Goal: Information Seeking & Learning: Check status

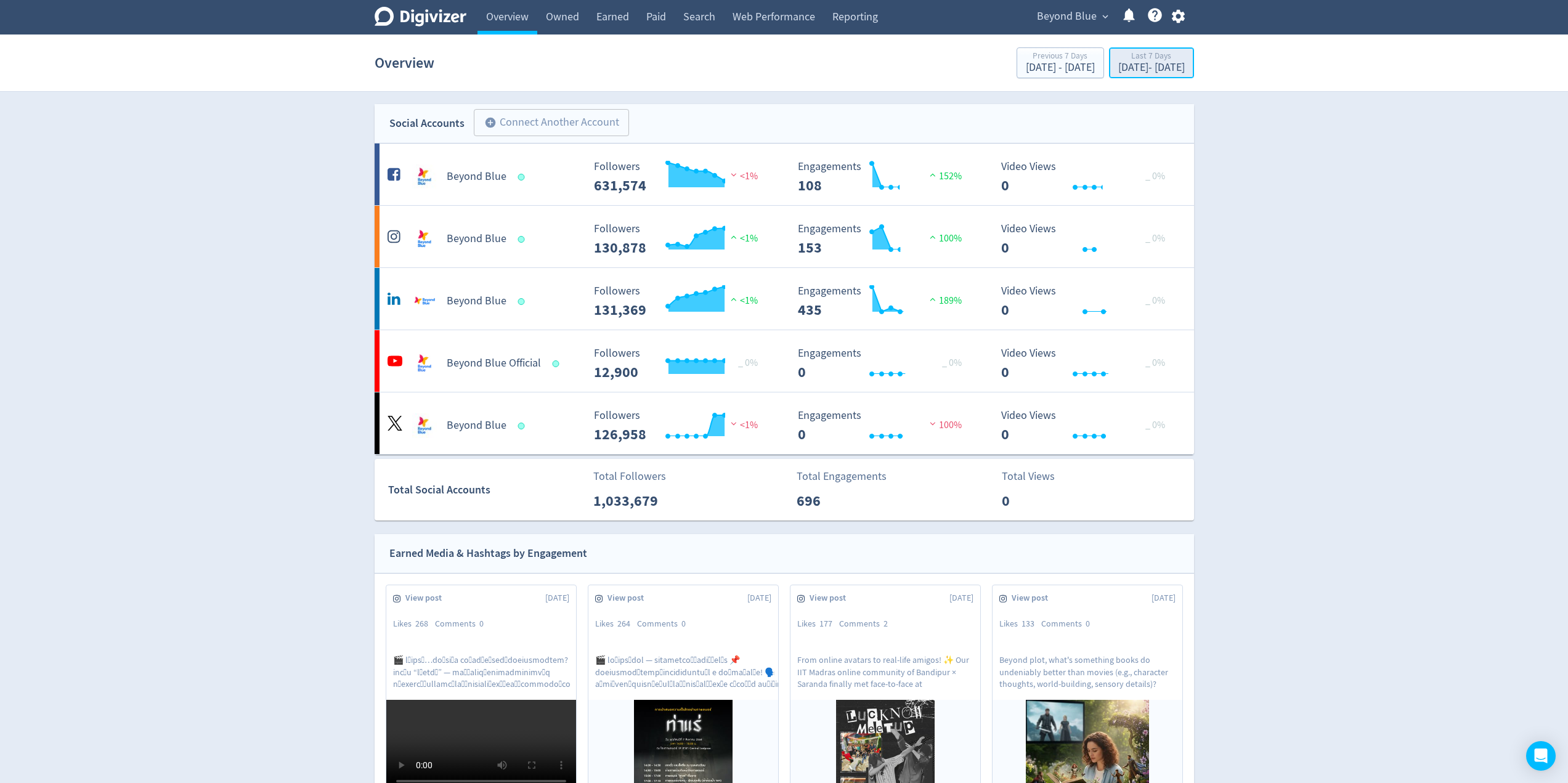
click at [787, 64] on div "[DATE] - [DATE]" at bounding box center [1152, 67] width 67 height 11
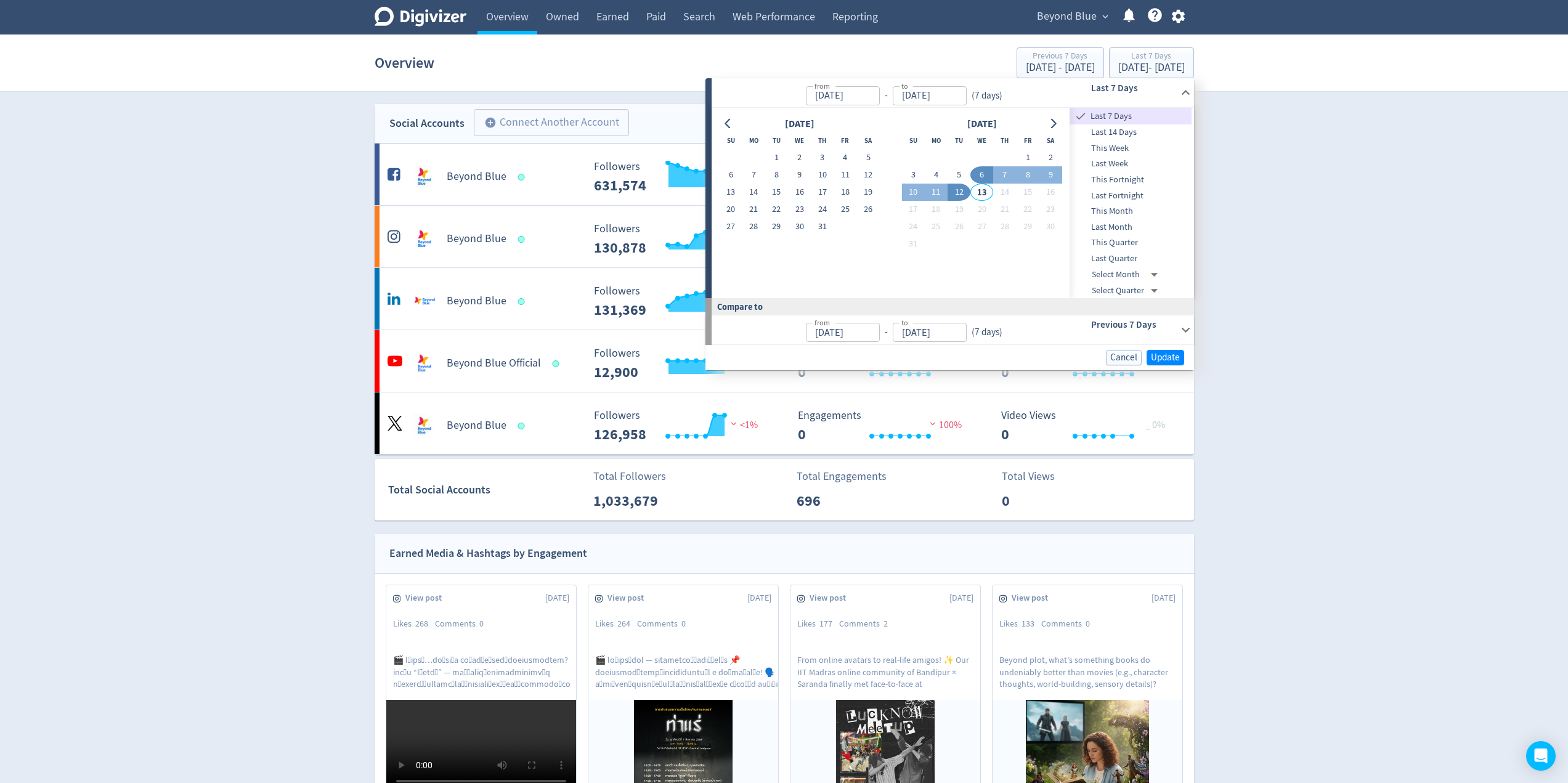
click at [787, 222] on span "Last Month" at bounding box center [1131, 227] width 122 height 13
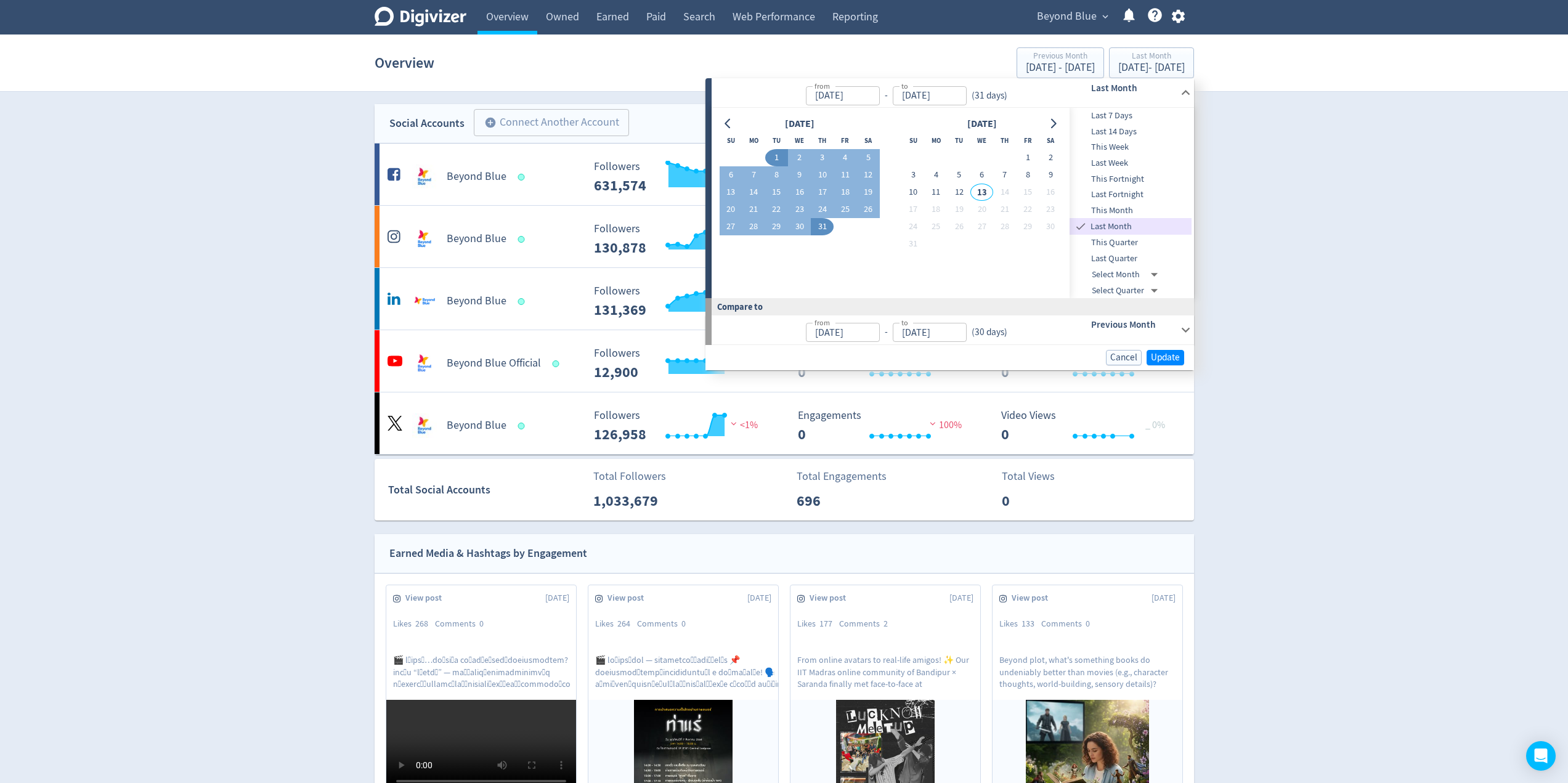
type input "[DATE]"
click at [787, 360] on span "Update" at bounding box center [1165, 357] width 29 height 9
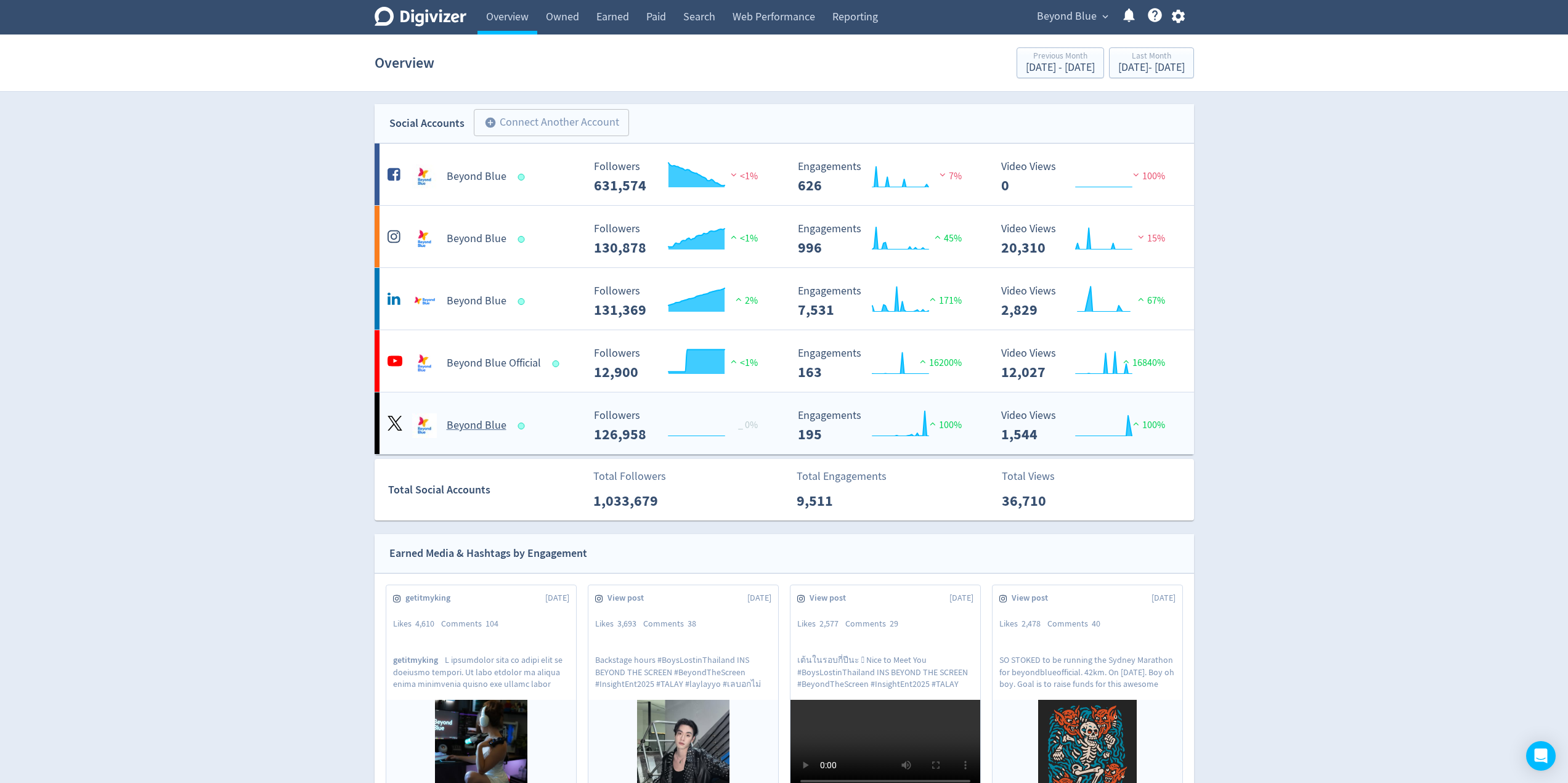
click at [771, 403] on div "Created with Highcharts 10.3.3 Followers 126,958 _ 0%" at bounding box center [684, 421] width 204 height 42
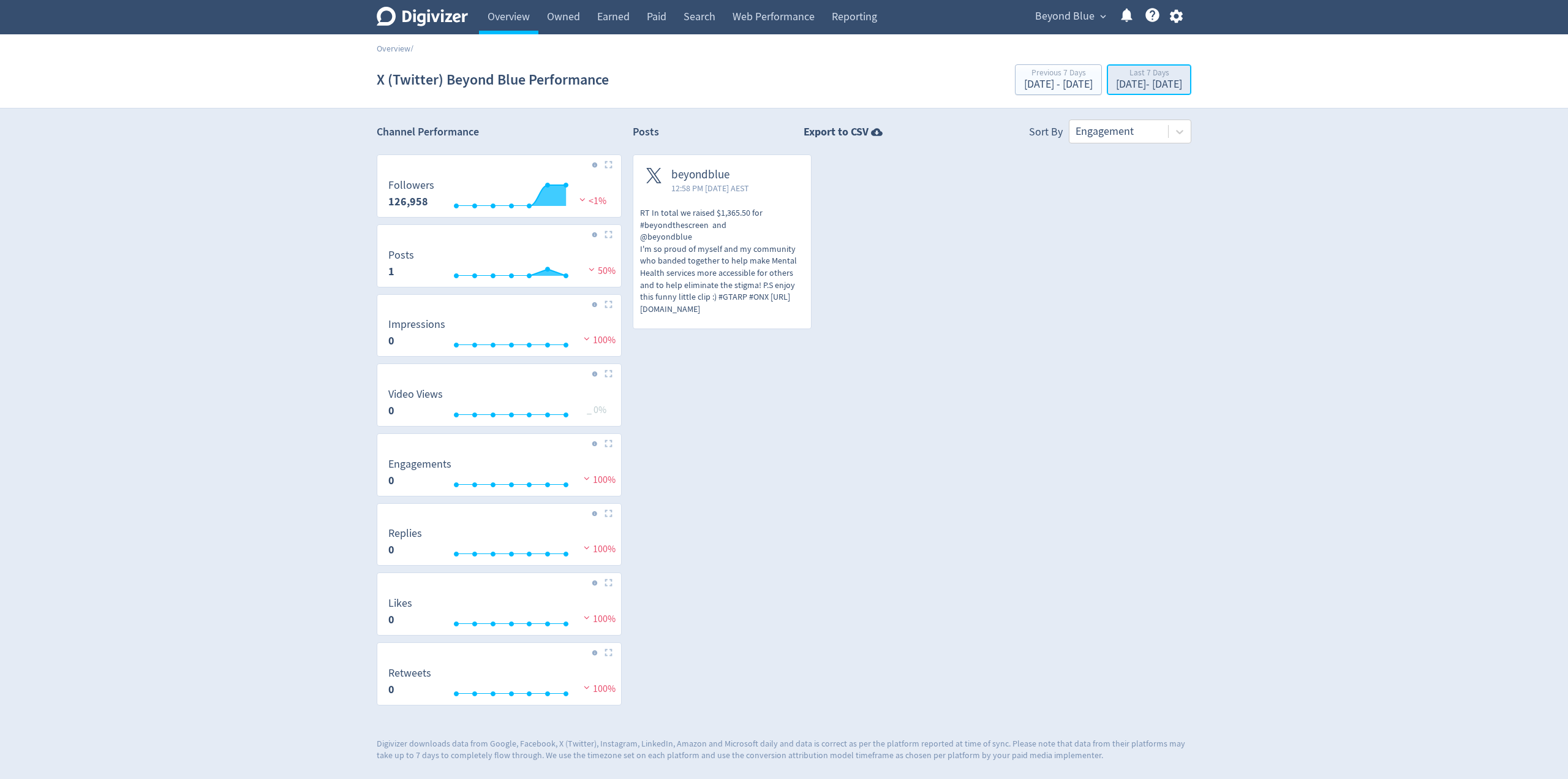
click at [1141, 70] on div "Last 7 Days" at bounding box center [1149, 73] width 66 height 10
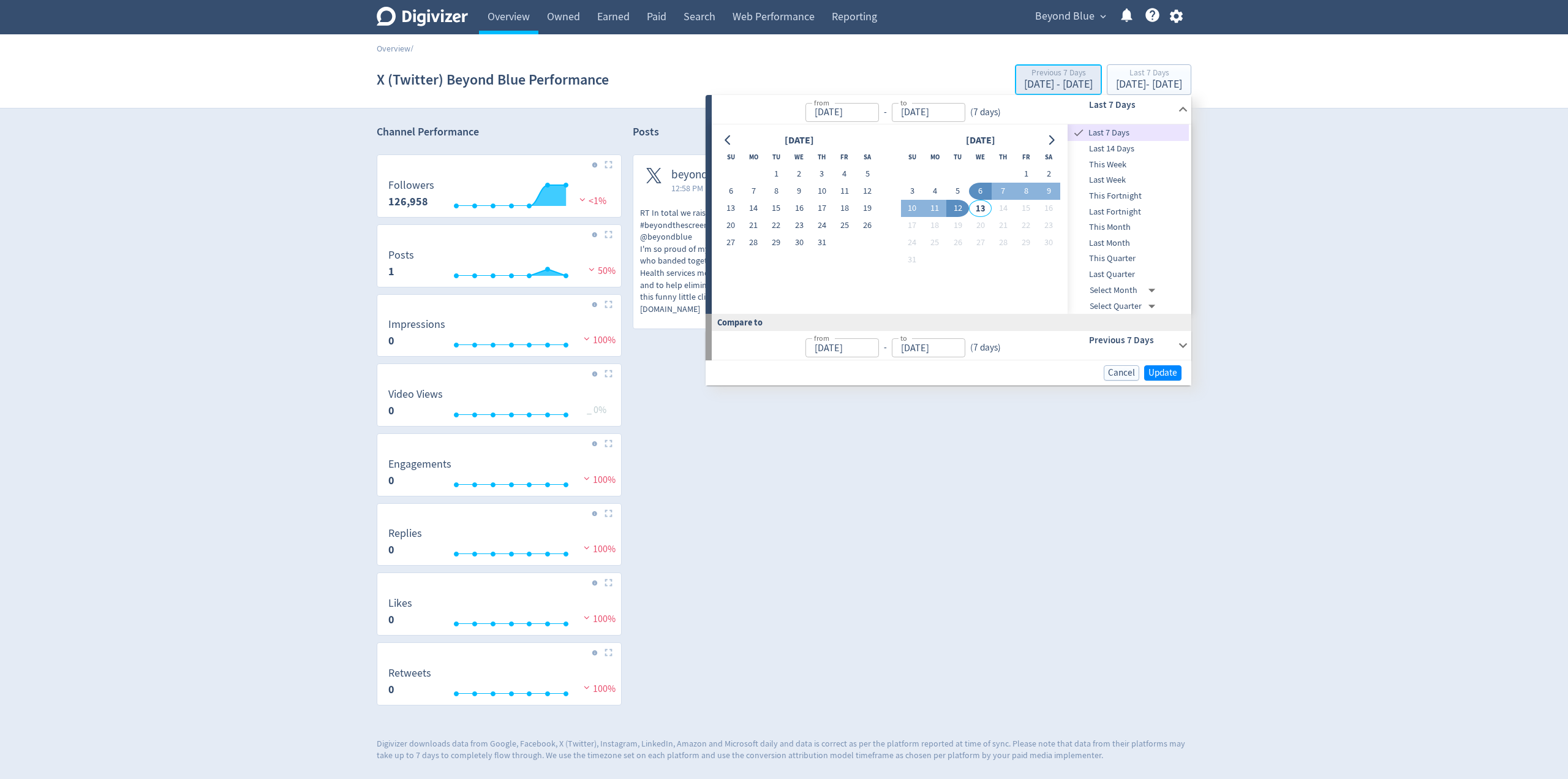
click at [1024, 82] on div "[DATE] - [DATE]" at bounding box center [1058, 84] width 68 height 11
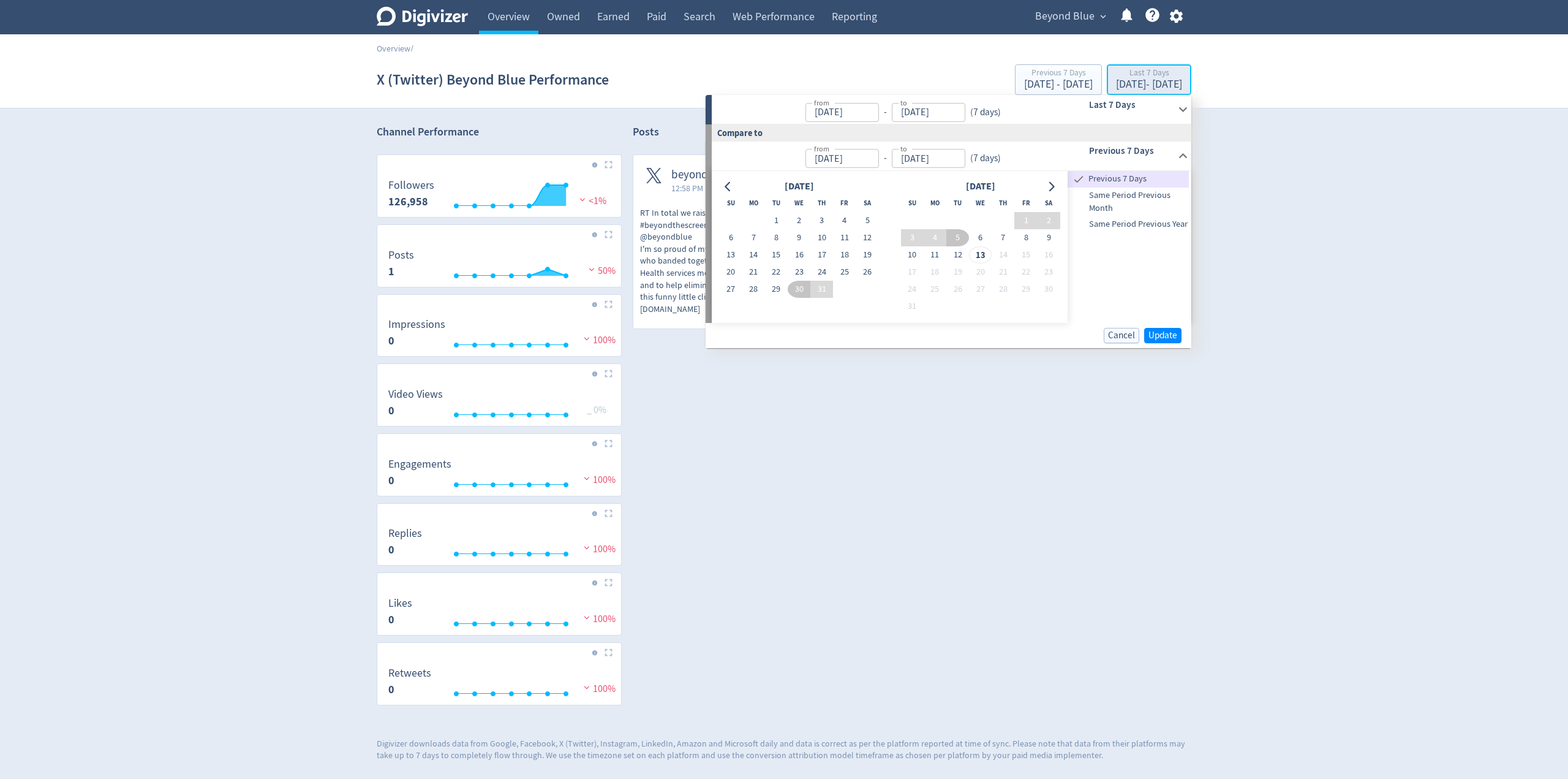
click at [1116, 77] on div "Last 7 Days" at bounding box center [1149, 73] width 66 height 10
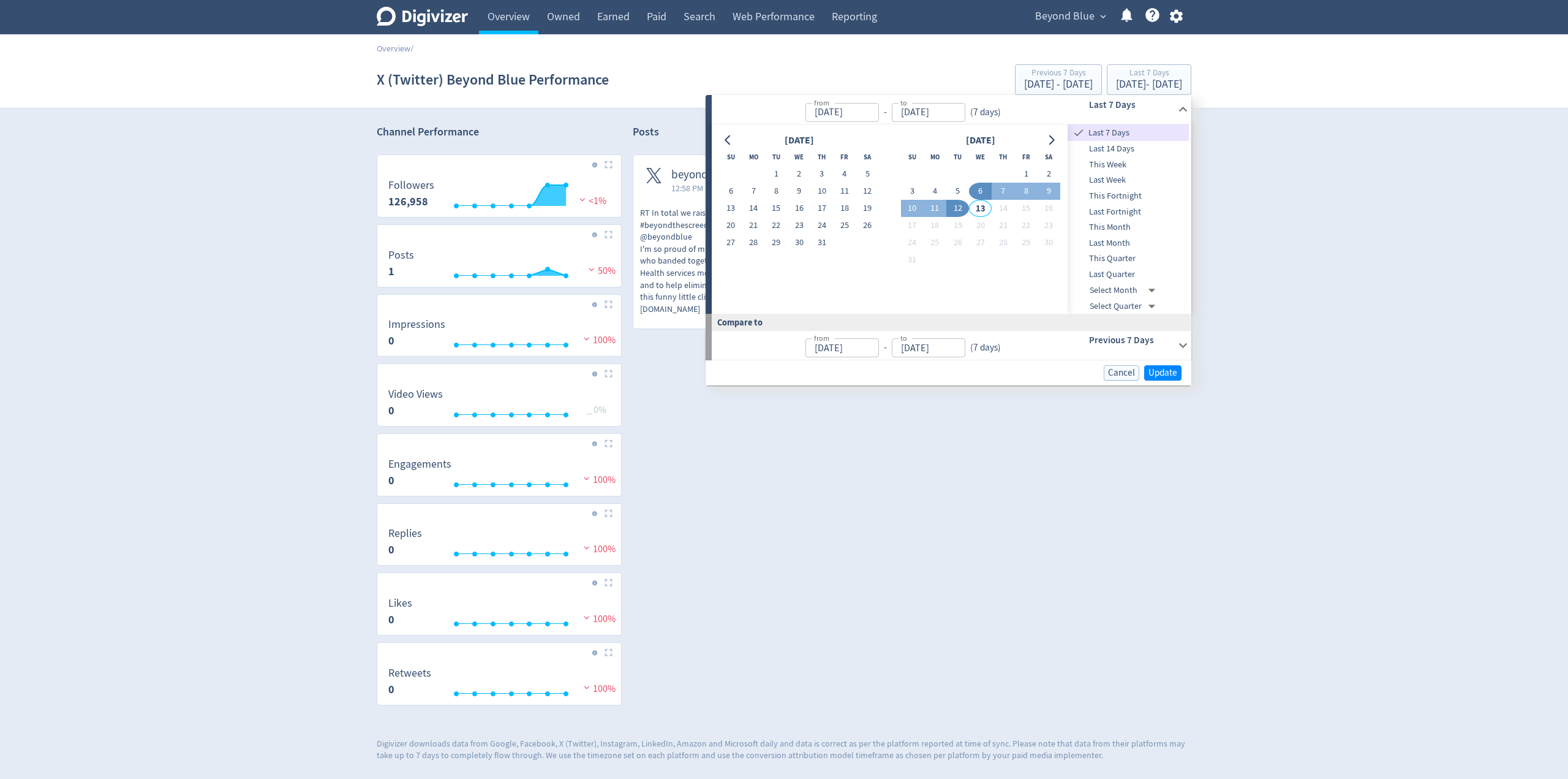
click at [856, 120] on input "06/08/2025" at bounding box center [842, 112] width 73 height 19
click at [837, 113] on input "06/08/2025" at bounding box center [842, 112] width 73 height 19
click at [731, 136] on icon "Go to previous month" at bounding box center [727, 140] width 10 height 10
click at [1052, 140] on icon "Go to next month" at bounding box center [1051, 140] width 10 height 10
click at [731, 143] on icon "Go to previous month" at bounding box center [727, 140] width 10 height 10
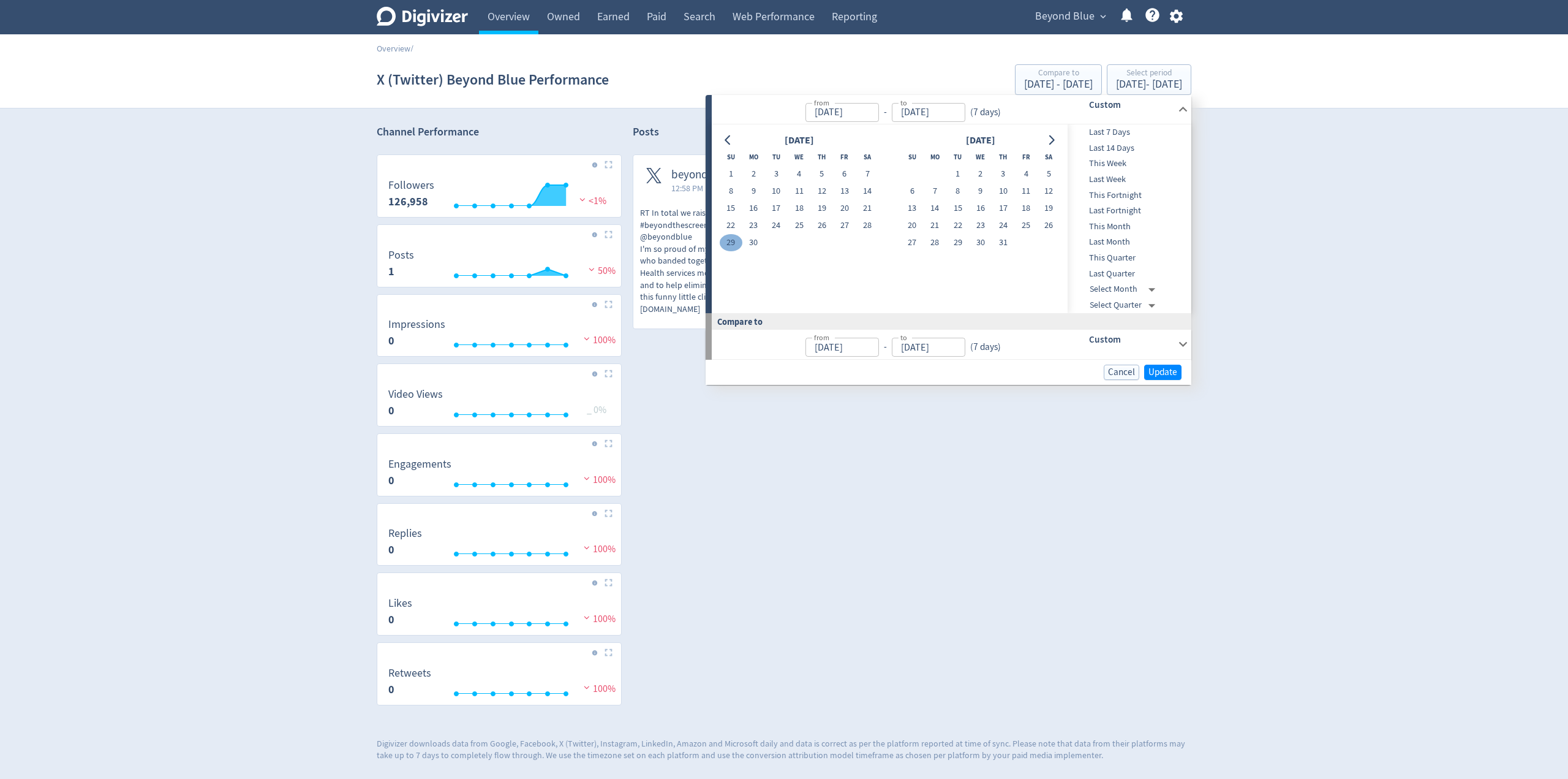
click at [731, 243] on button "29" at bounding box center [731, 242] width 22 height 17
type input "Jun 29, 2025"
click at [1046, 138] on icon "Go to next month" at bounding box center [1051, 140] width 10 height 10
click at [1020, 172] on button "1" at bounding box center [1025, 174] width 22 height 17
type input "Aug 01, 2025"
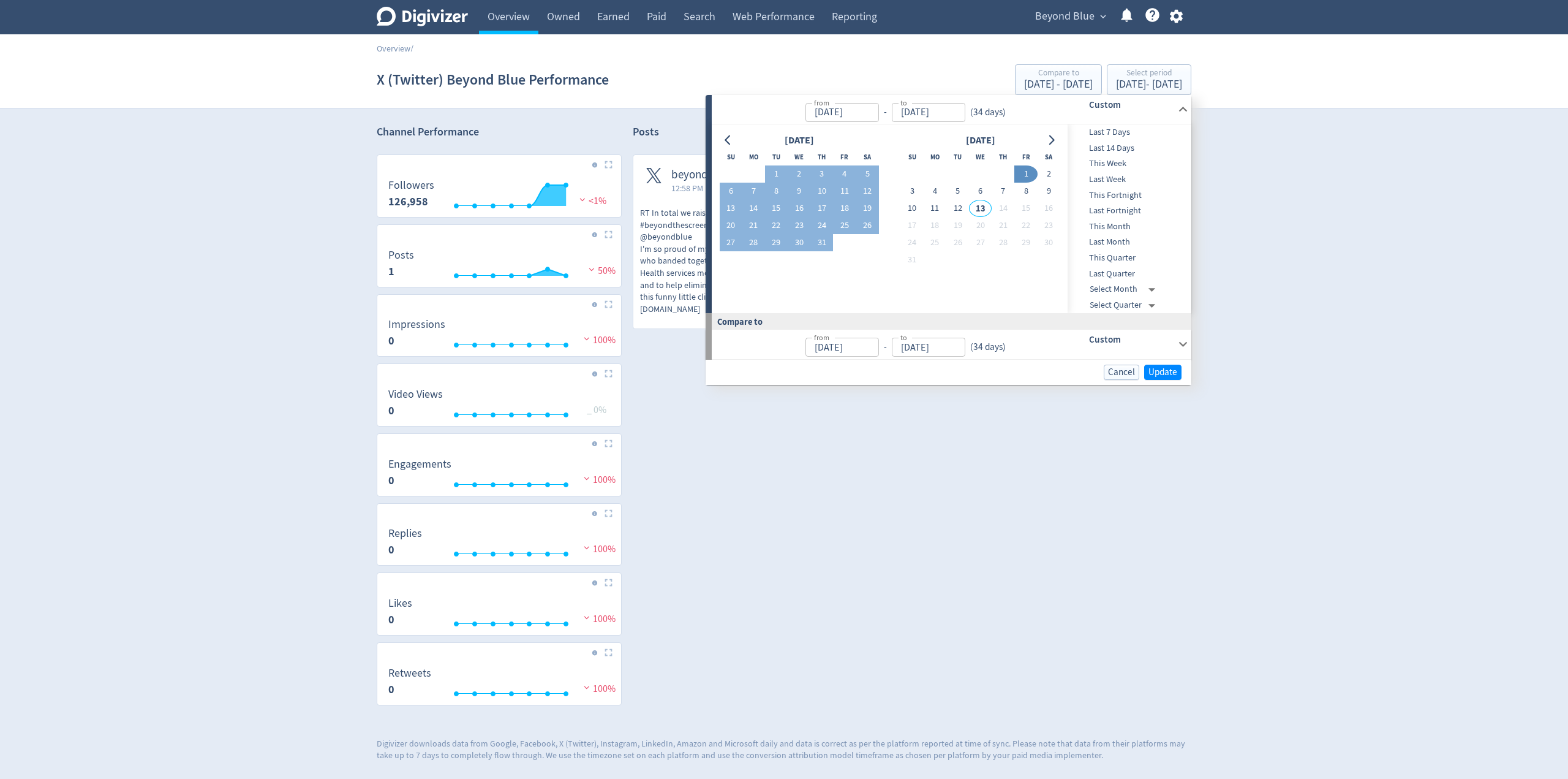
type input "May 26, 2025"
type input "Jun 28, 2025"
click at [1150, 373] on span "Update" at bounding box center [1162, 372] width 29 height 9
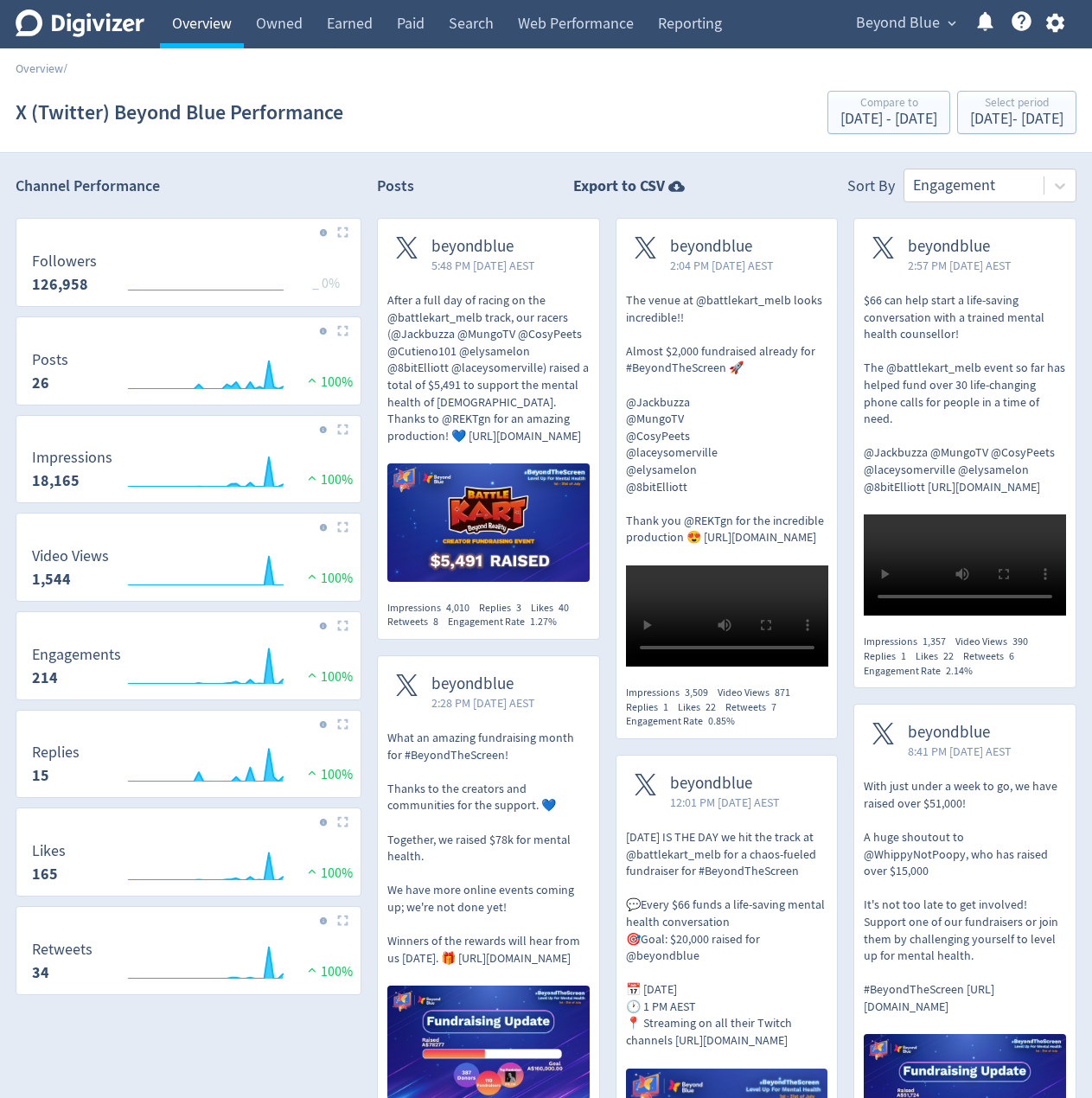
click at [197, 15] on link "Overview" at bounding box center [201, 24] width 84 height 49
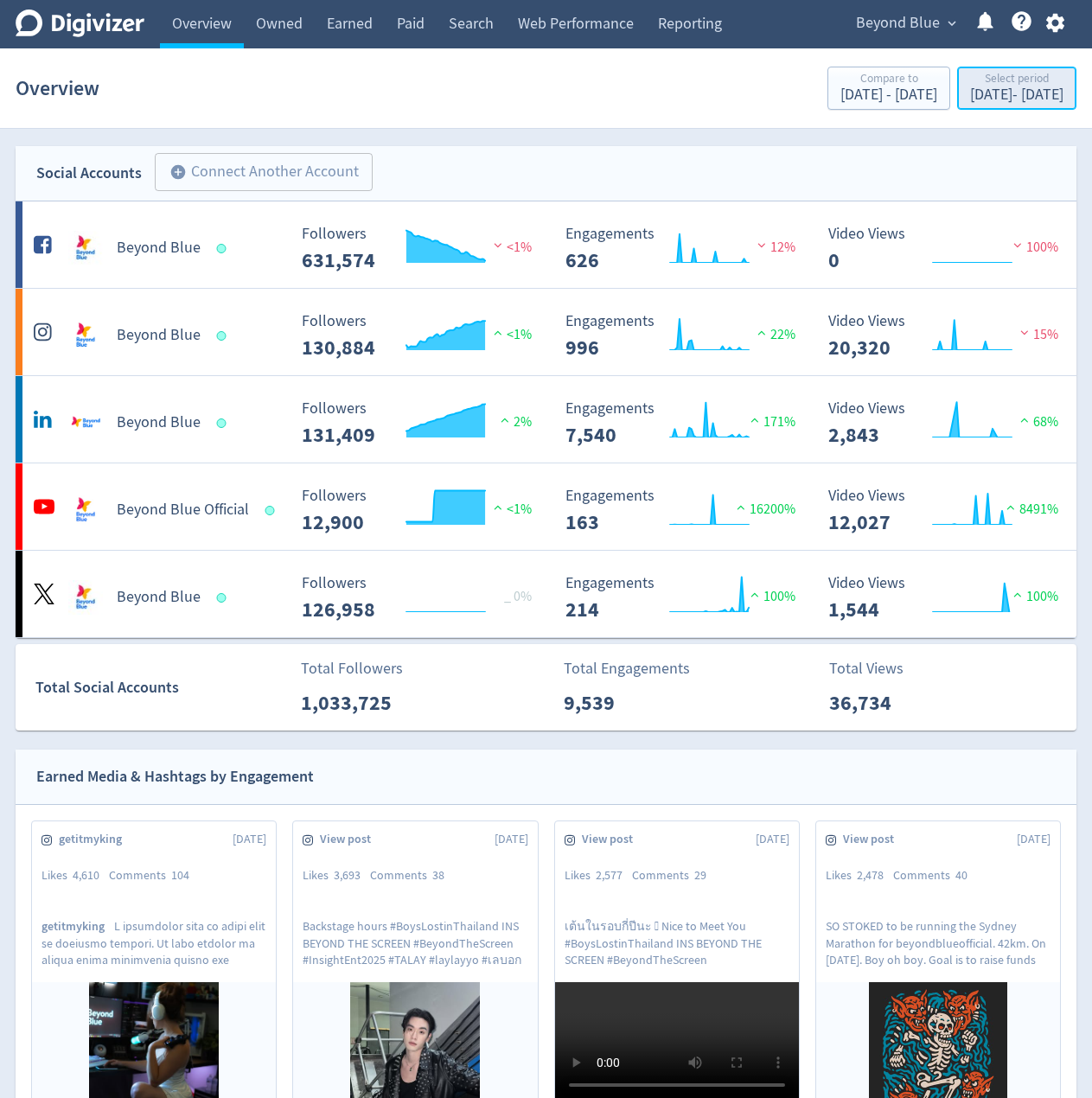
click at [970, 87] on div "Jun 29, 2025 - Aug 1, 2025" at bounding box center [1017, 95] width 94 height 15
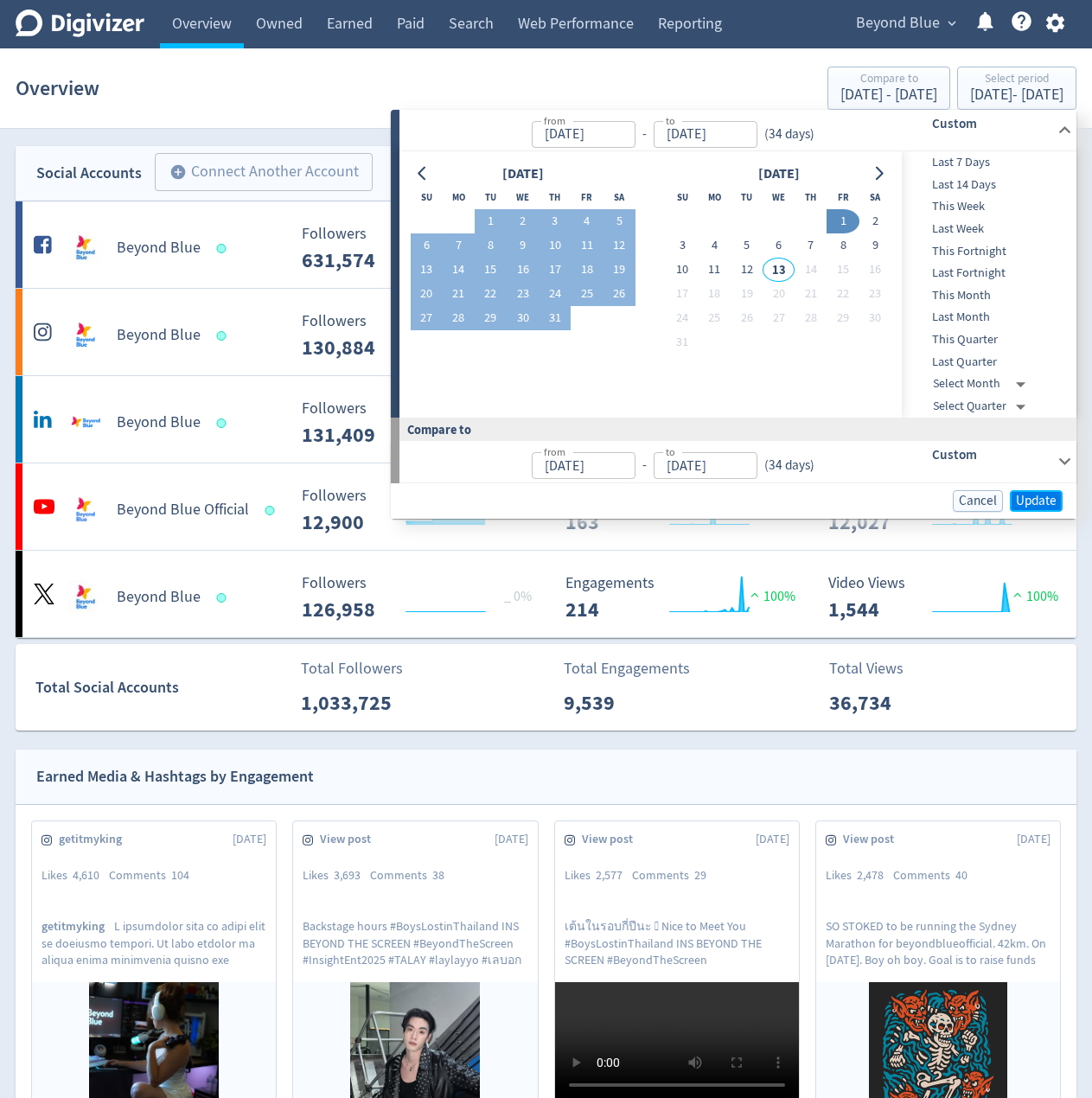
click at [1033, 499] on span "Update" at bounding box center [1036, 500] width 41 height 13
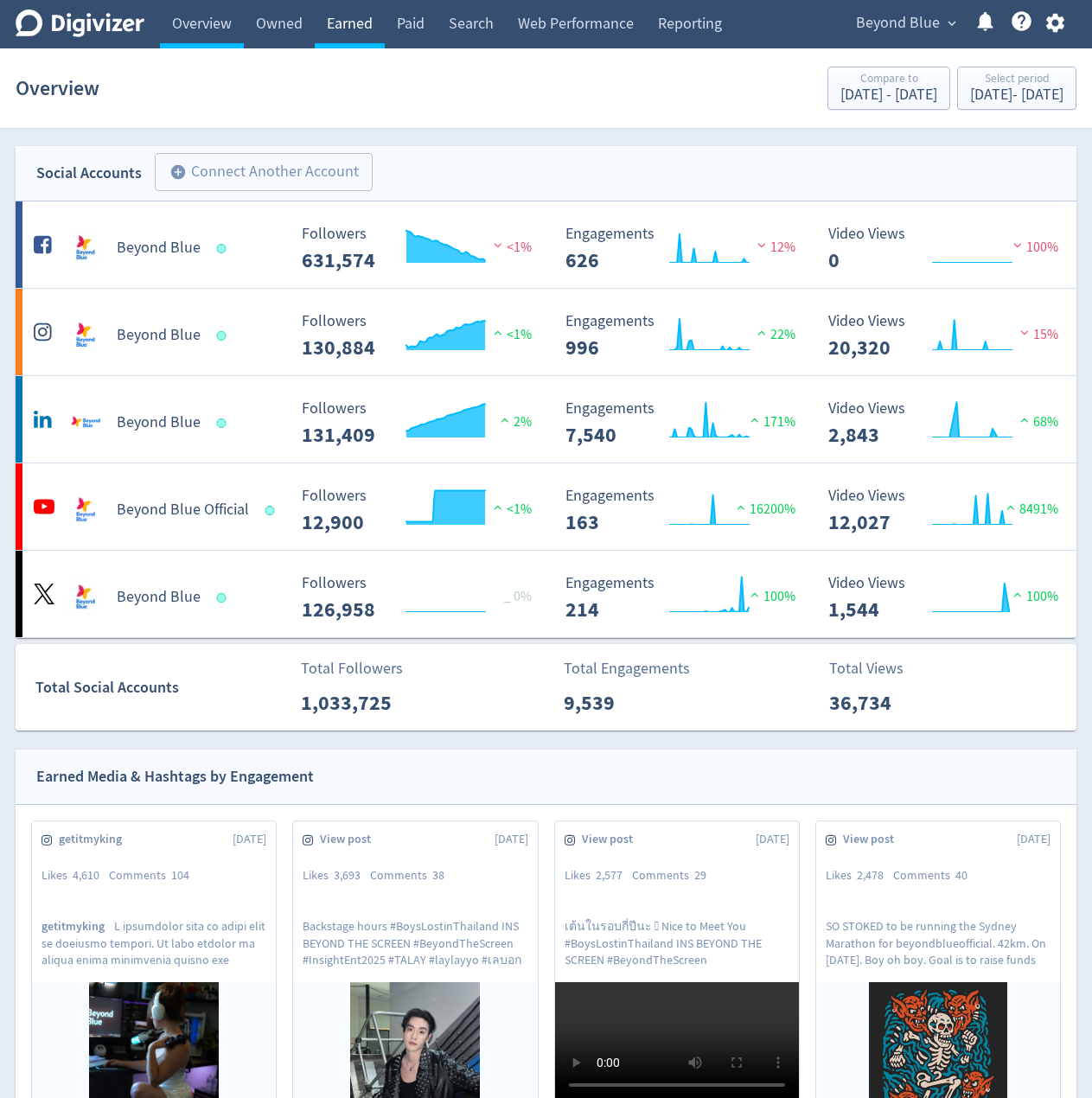
click at [334, 32] on link "Earned" at bounding box center [350, 24] width 70 height 49
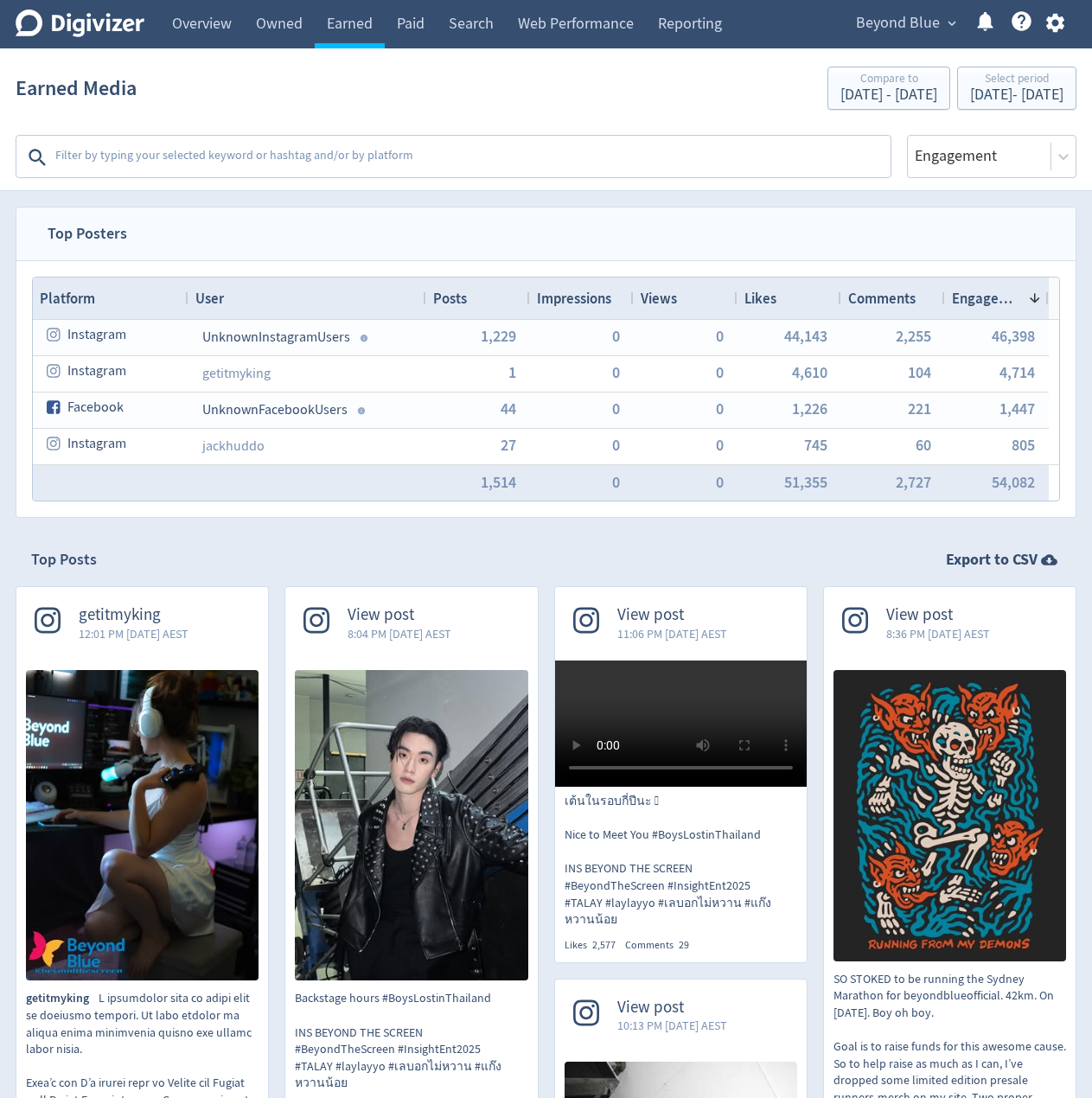
click at [251, 163] on textarea at bounding box center [471, 157] width 835 height 34
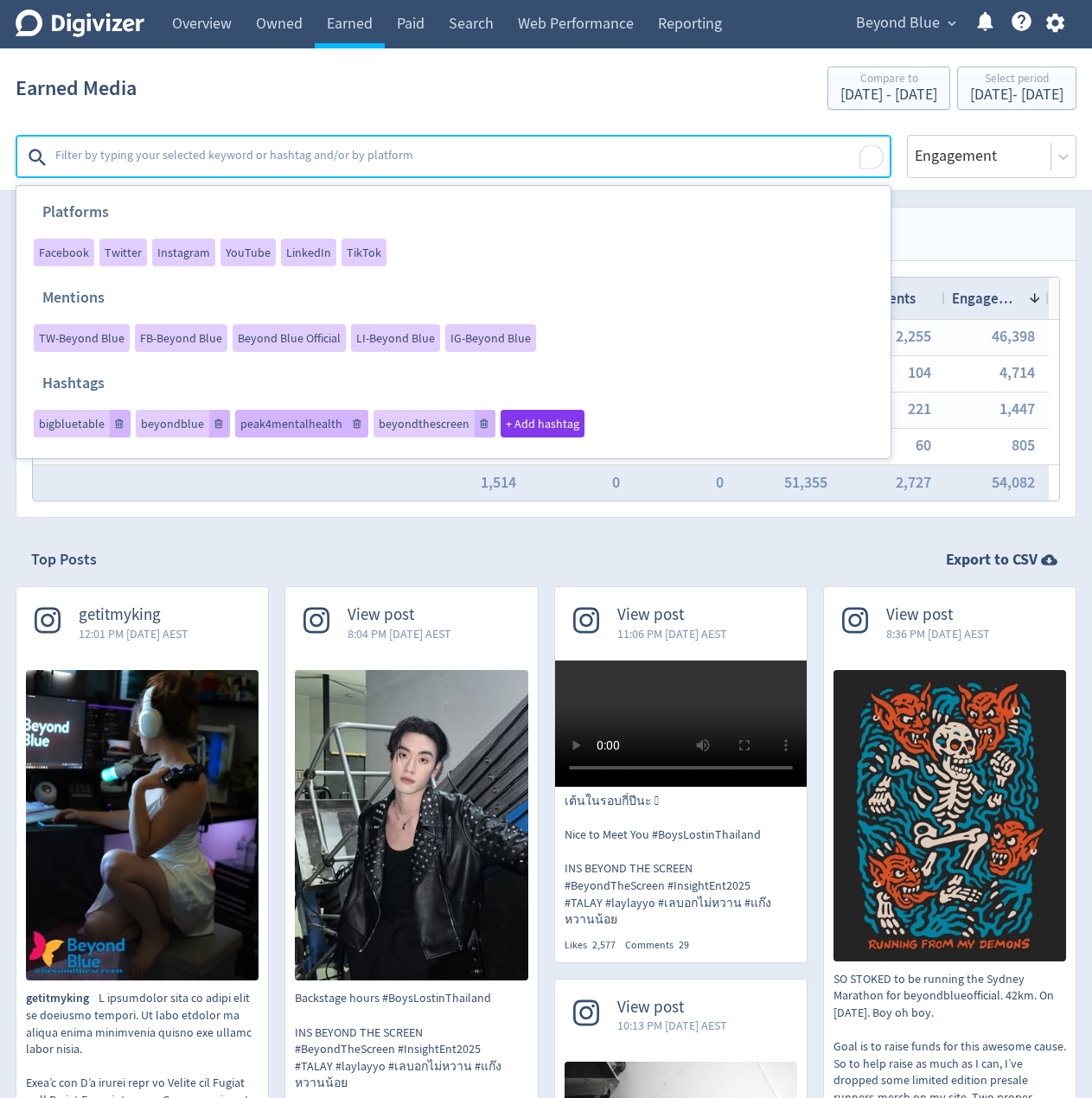
click at [288, 419] on span "peak4mentalhealth" at bounding box center [291, 423] width 102 height 12
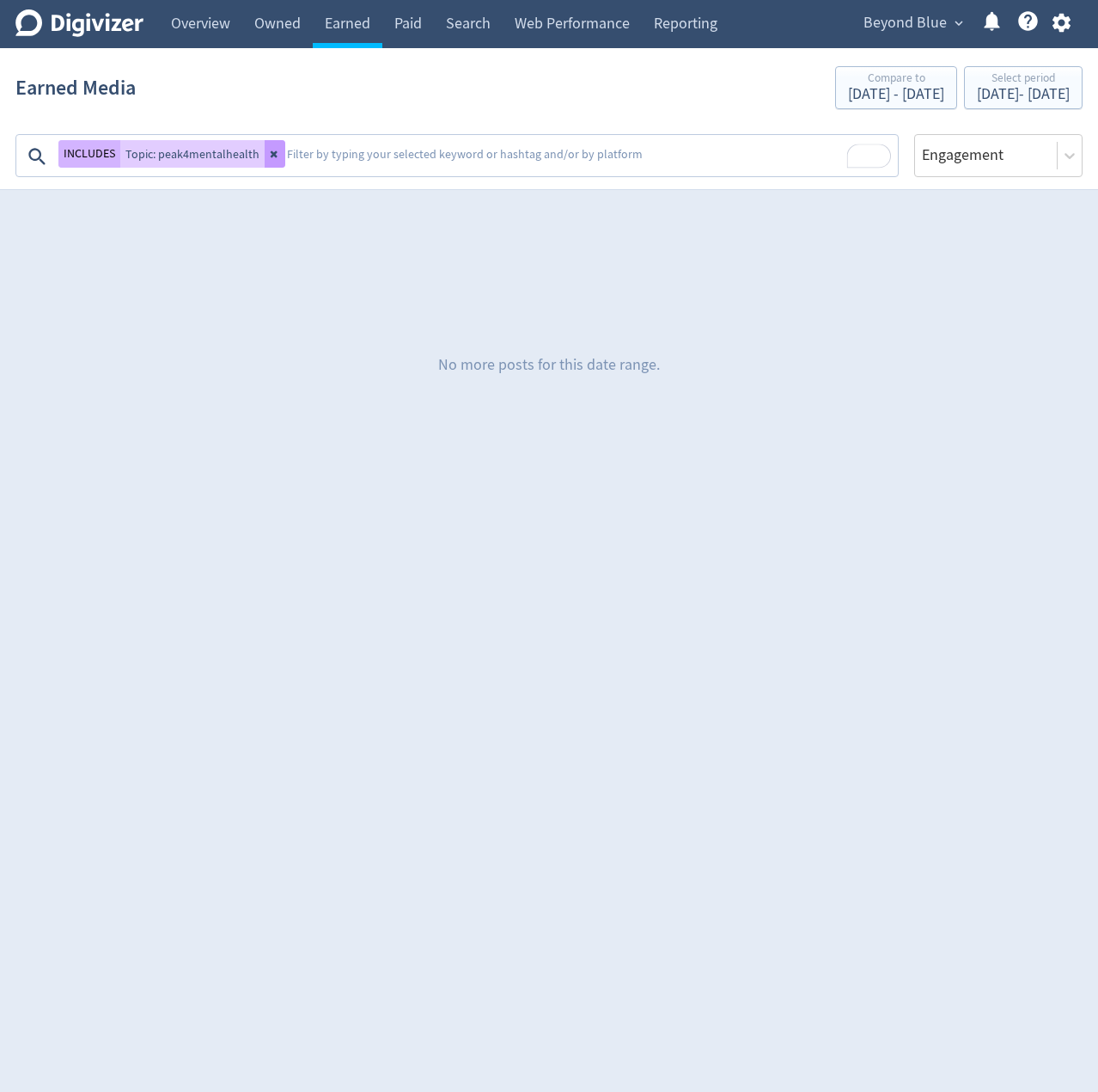
click at [271, 156] on icon at bounding box center [274, 155] width 7 height 7
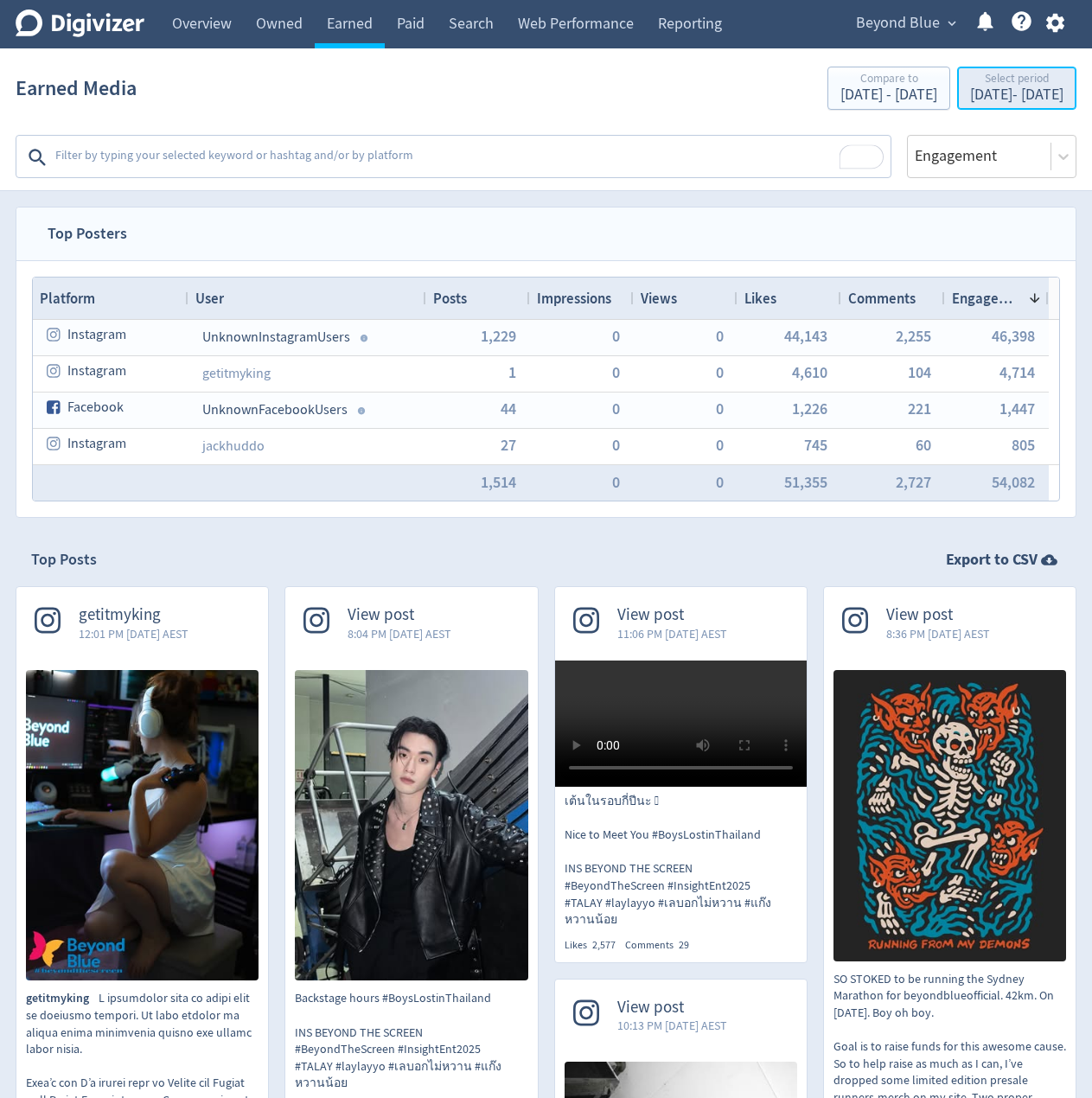
drag, startPoint x: 953, startPoint y: 88, endPoint x: 955, endPoint y: 109, distance: 21.1
click at [970, 97] on div "Jun 29, 2025 - Aug 1, 2025" at bounding box center [1017, 95] width 94 height 15
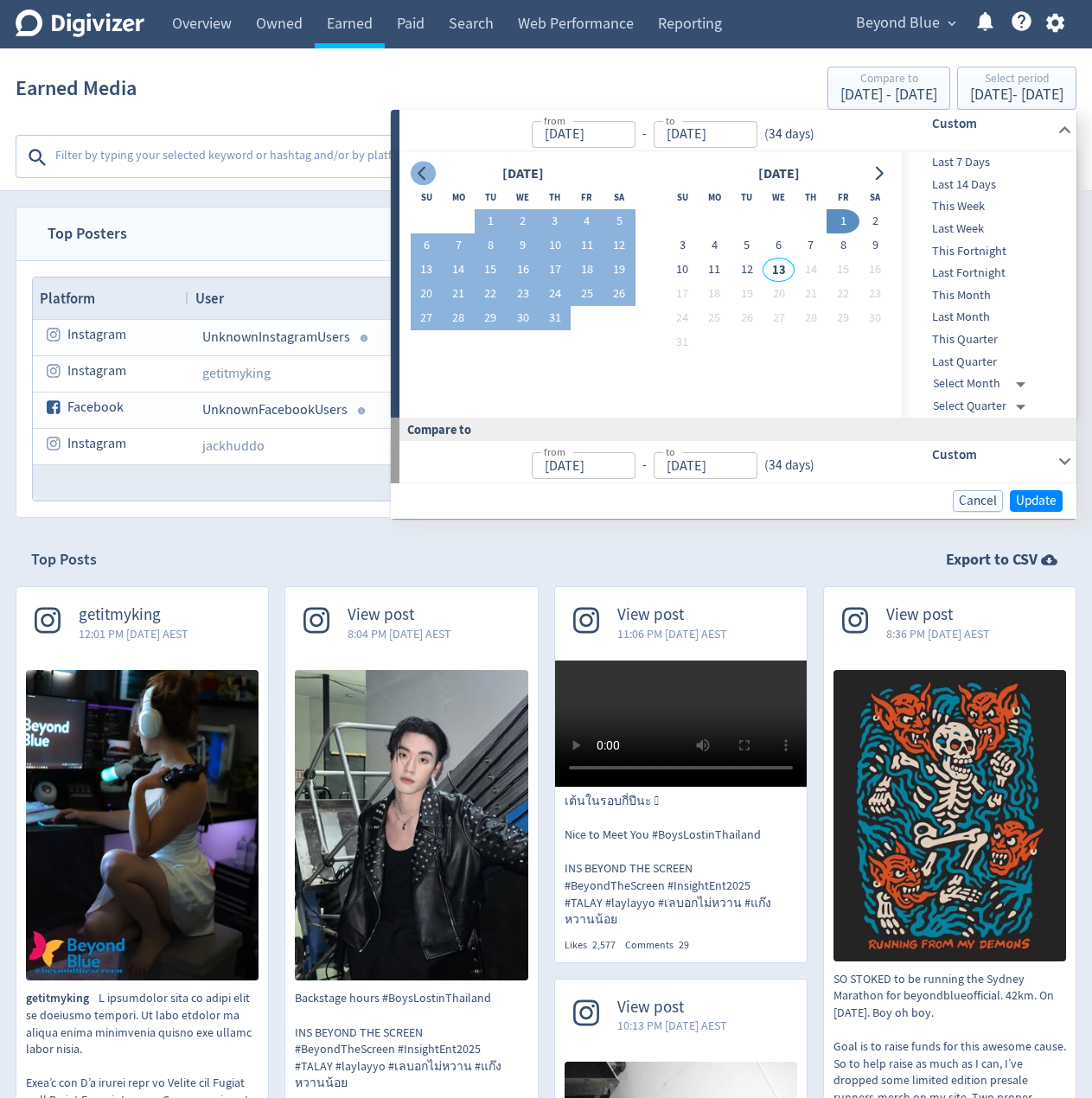
click at [421, 176] on icon "Go to previous month" at bounding box center [421, 173] width 8 height 14
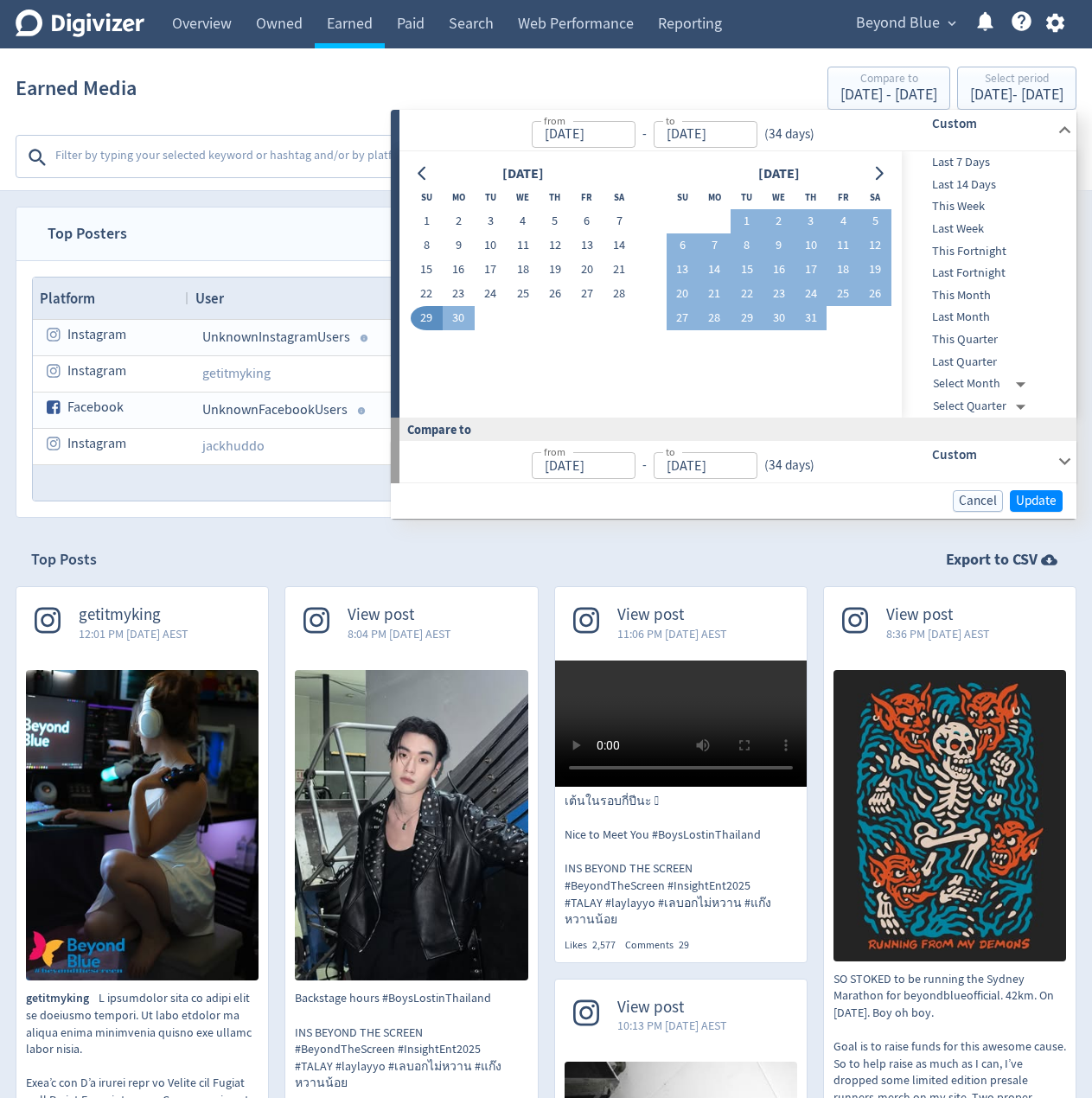
click at [428, 320] on button "29" at bounding box center [426, 317] width 32 height 24
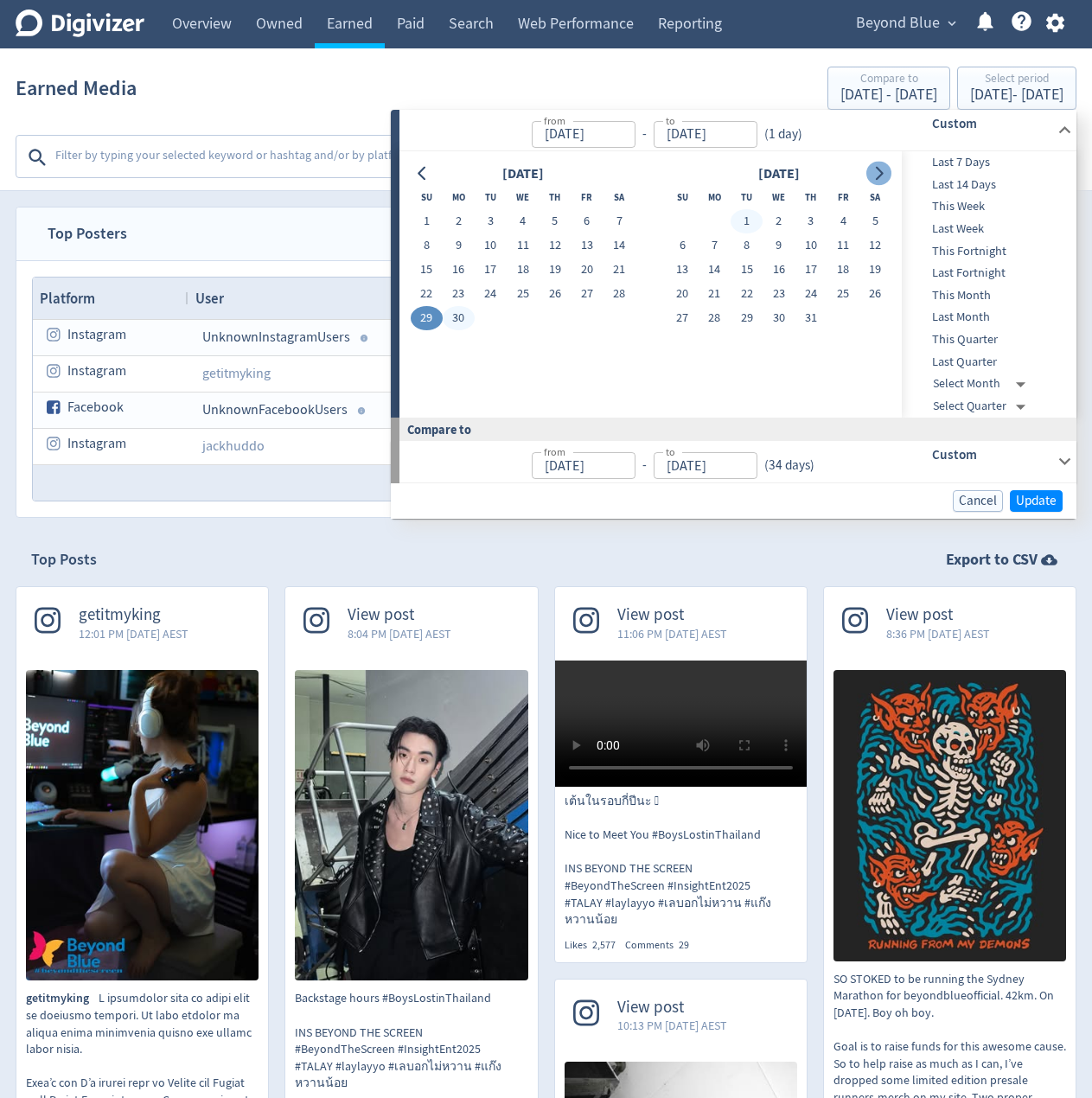
click at [879, 174] on icon "Go to next month" at bounding box center [878, 173] width 14 height 14
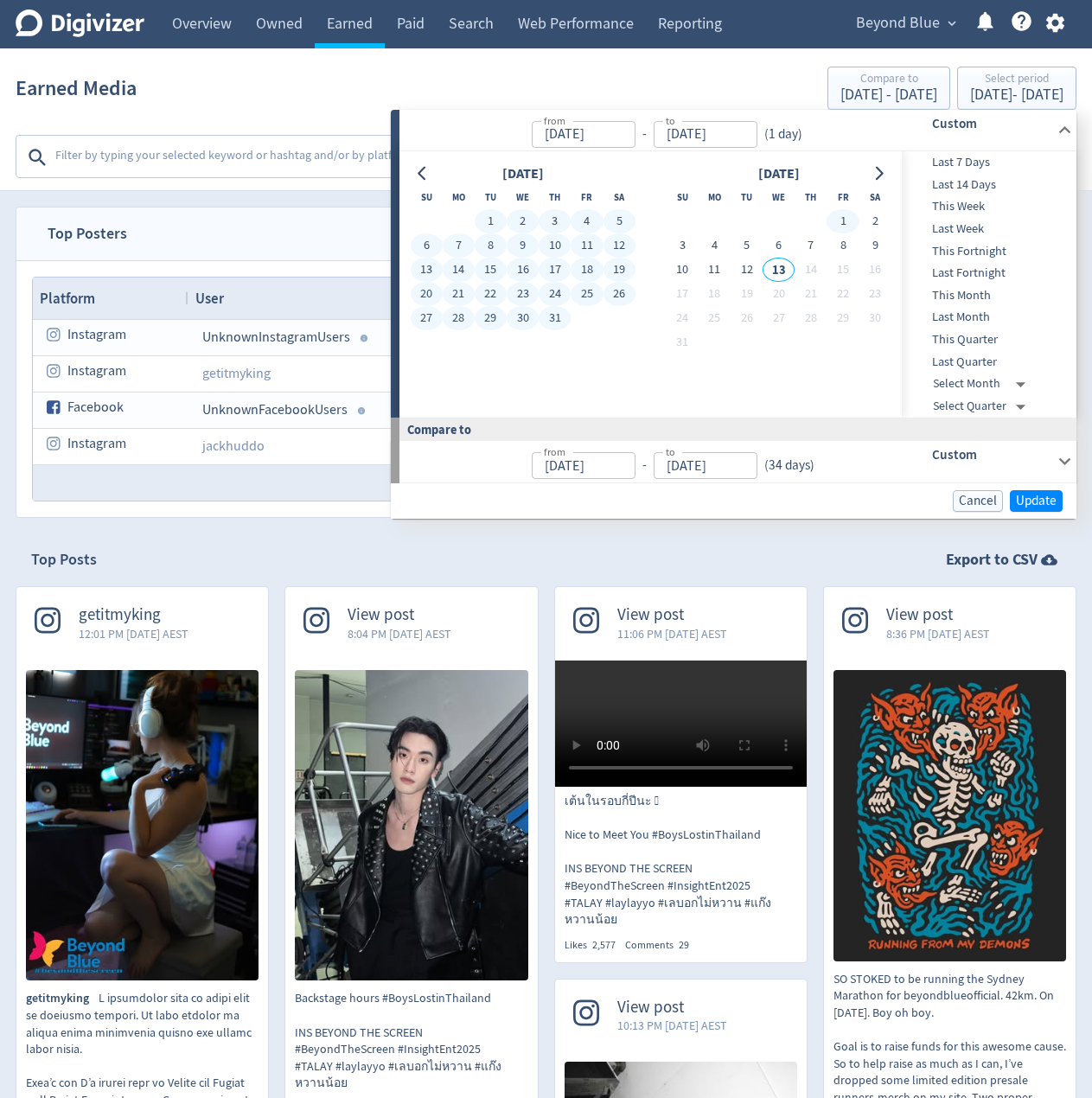
click at [838, 221] on button "1" at bounding box center [842, 221] width 32 height 24
type input "Aug 01, 2025"
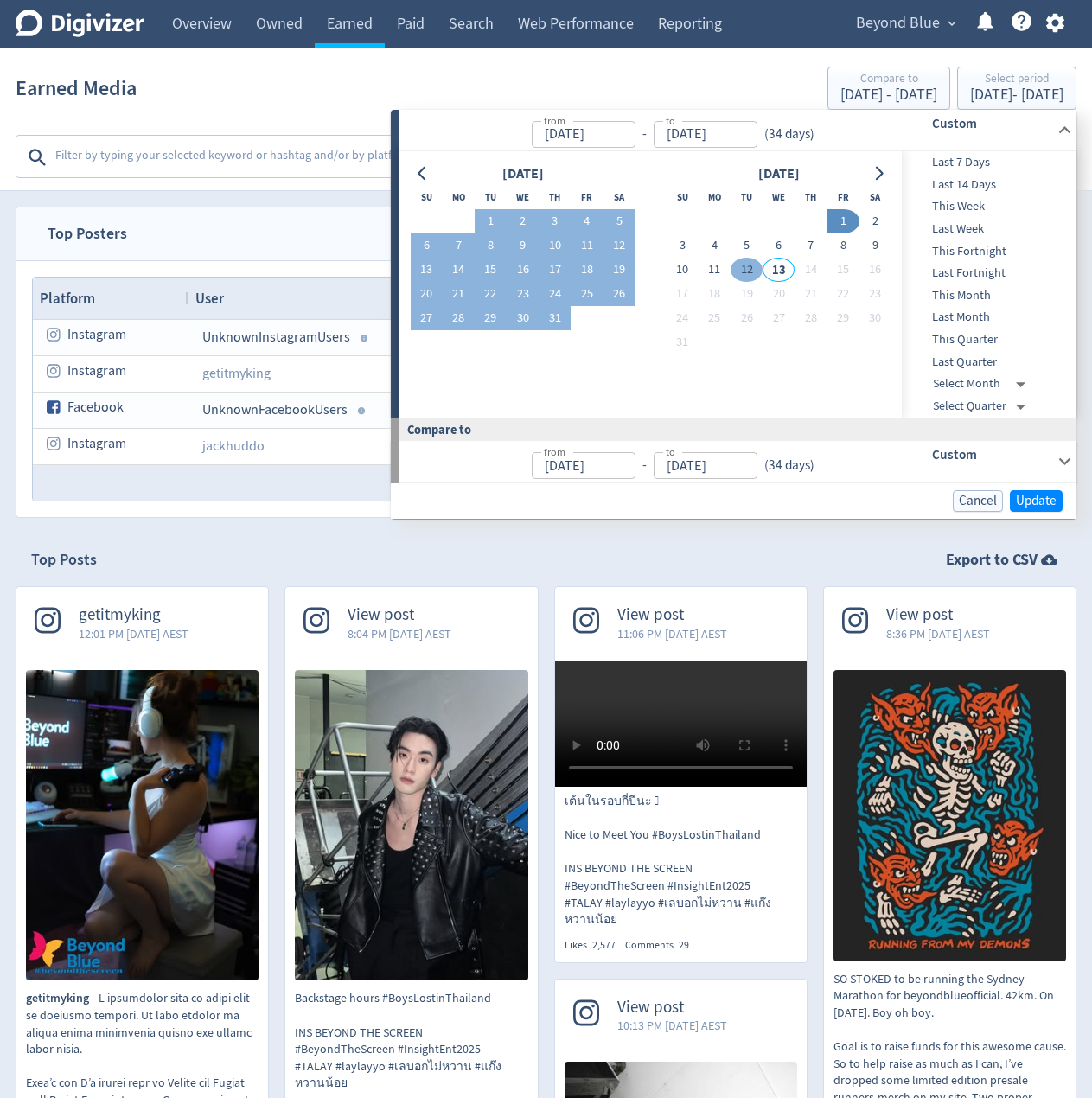
click at [738, 270] on button "12" at bounding box center [746, 270] width 32 height 24
type input "[DATE]"
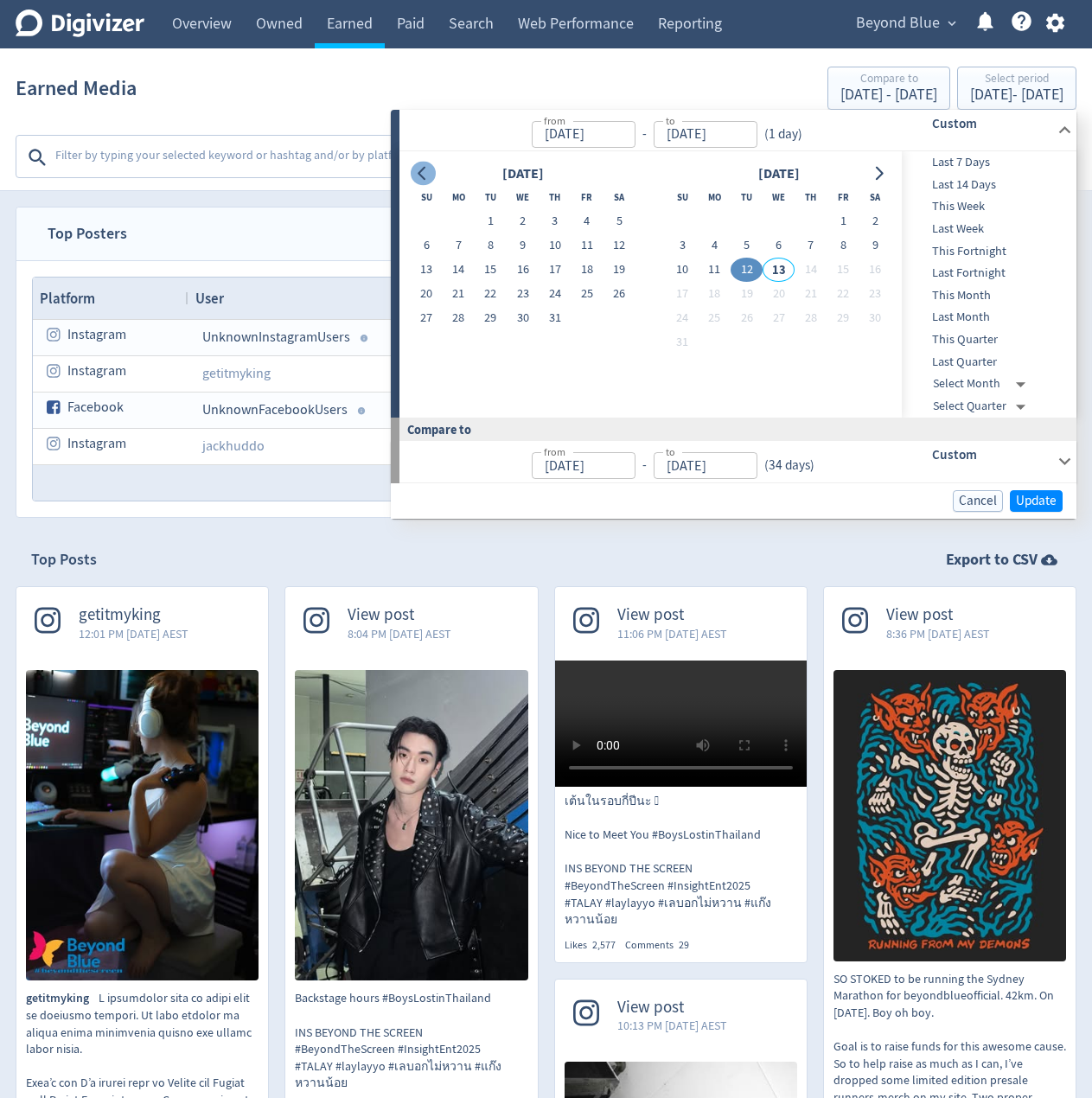
click at [425, 178] on icon "Go to previous month" at bounding box center [422, 173] width 14 height 14
click at [418, 316] on button "29" at bounding box center [426, 317] width 32 height 24
type input "Jun 29, 2025"
click at [876, 176] on icon "Go to next month" at bounding box center [878, 173] width 14 height 14
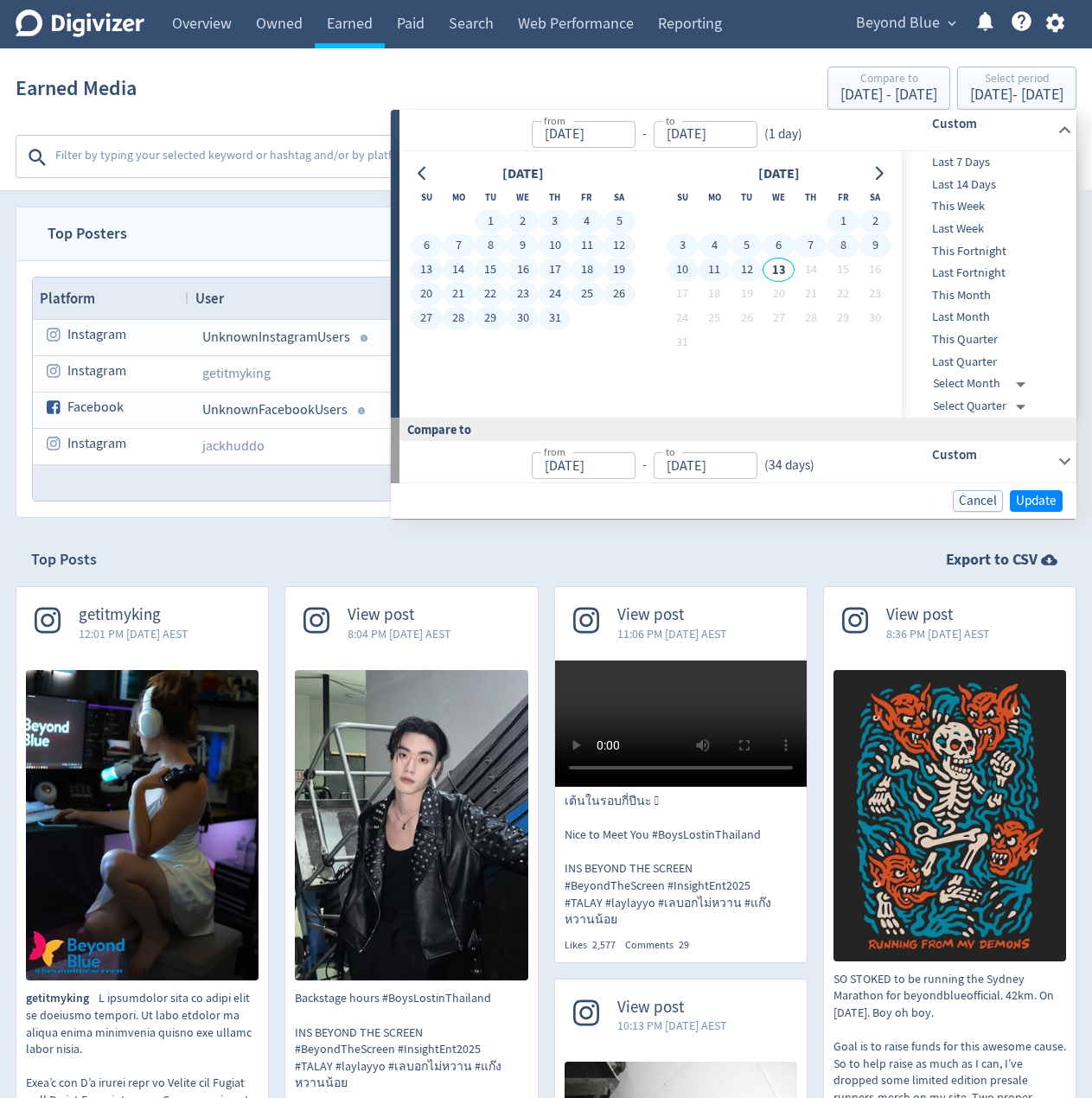
click at [748, 271] on button "12" at bounding box center [746, 270] width 32 height 24
type input "[DATE]"
type input "May 15, 2025"
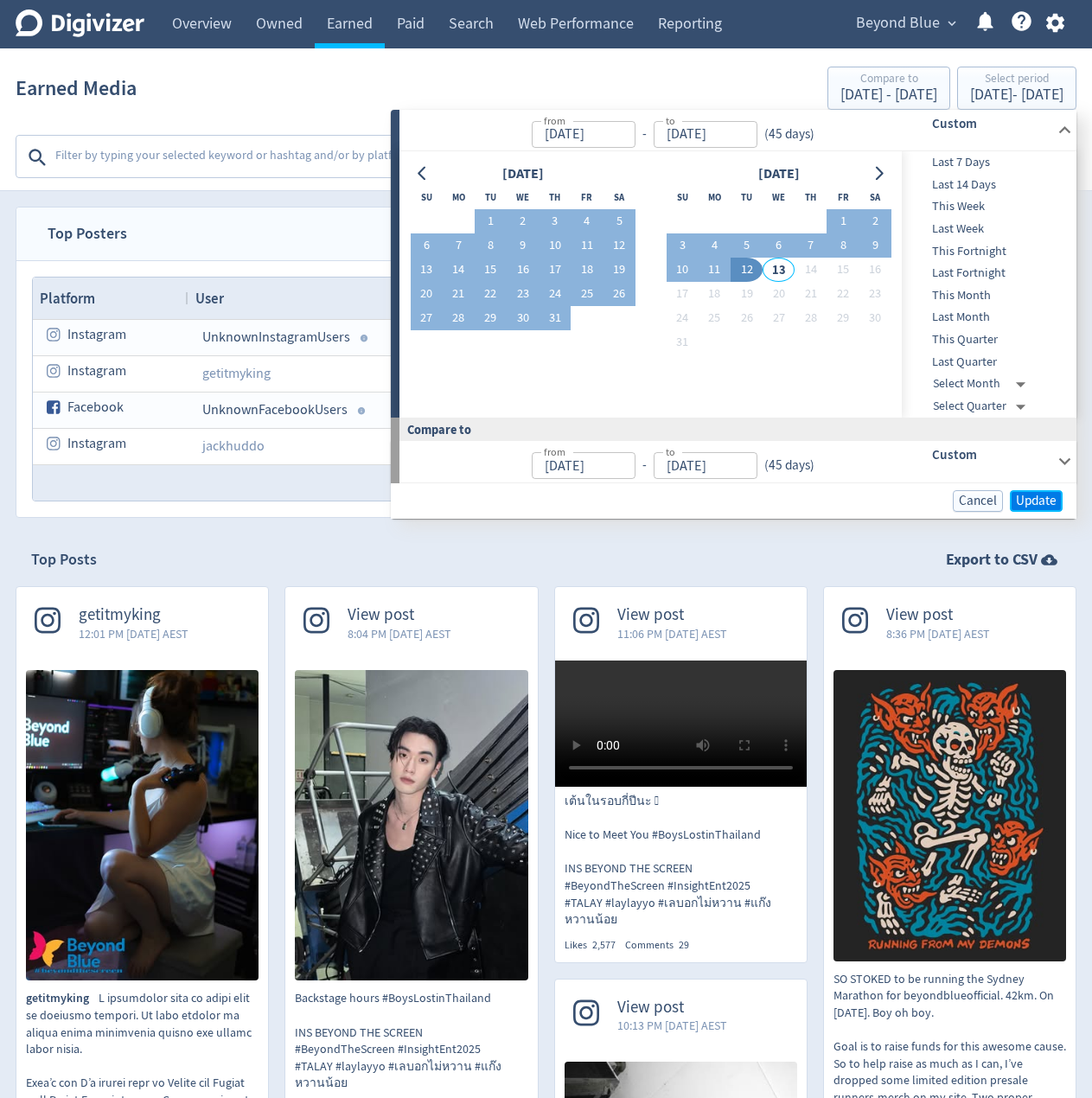
click at [1033, 495] on span "Update" at bounding box center [1036, 500] width 41 height 13
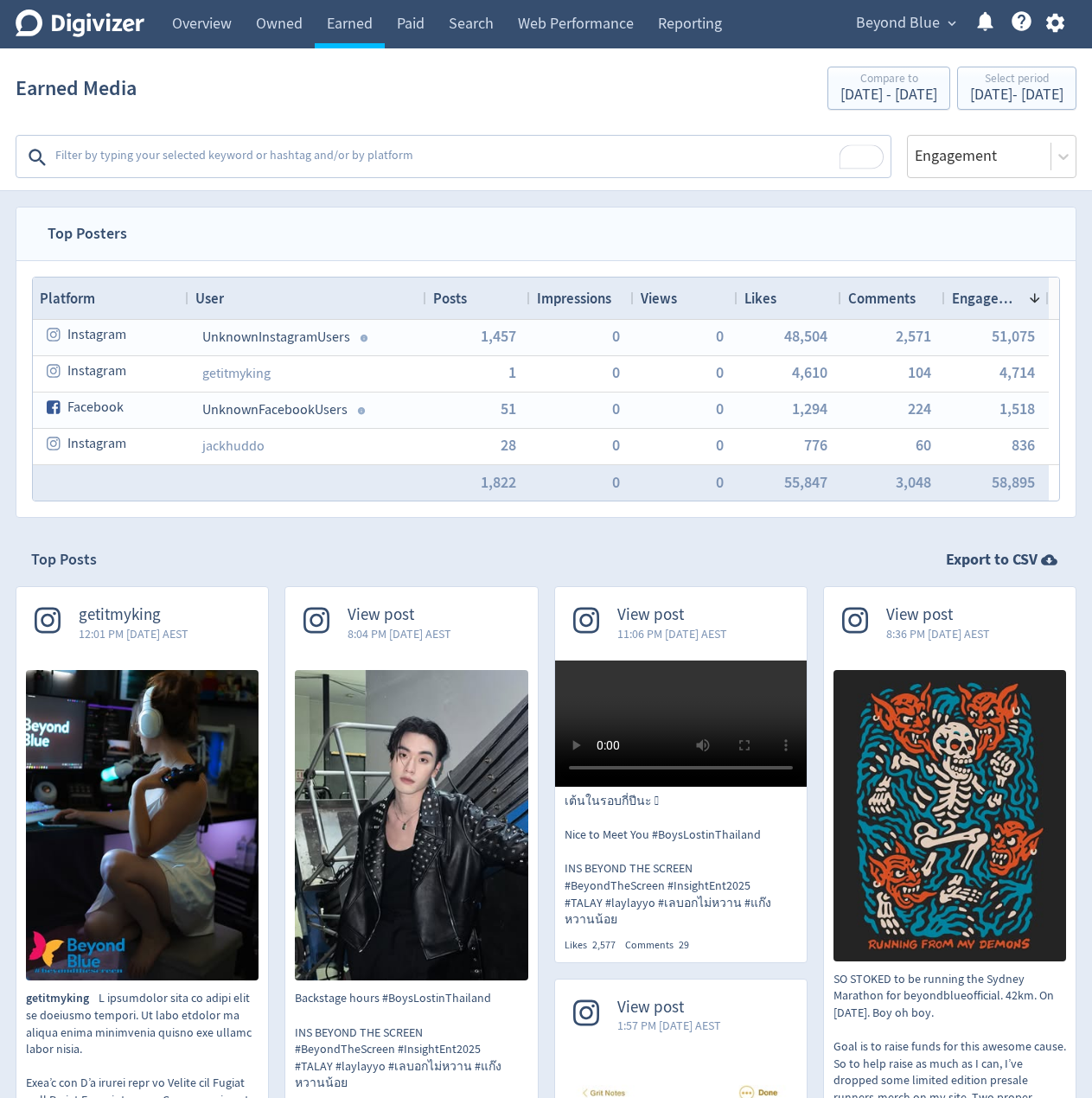
click at [341, 158] on textarea "To enrich screen reader interactions, please activate Accessibility in Grammarl…" at bounding box center [471, 157] width 835 height 34
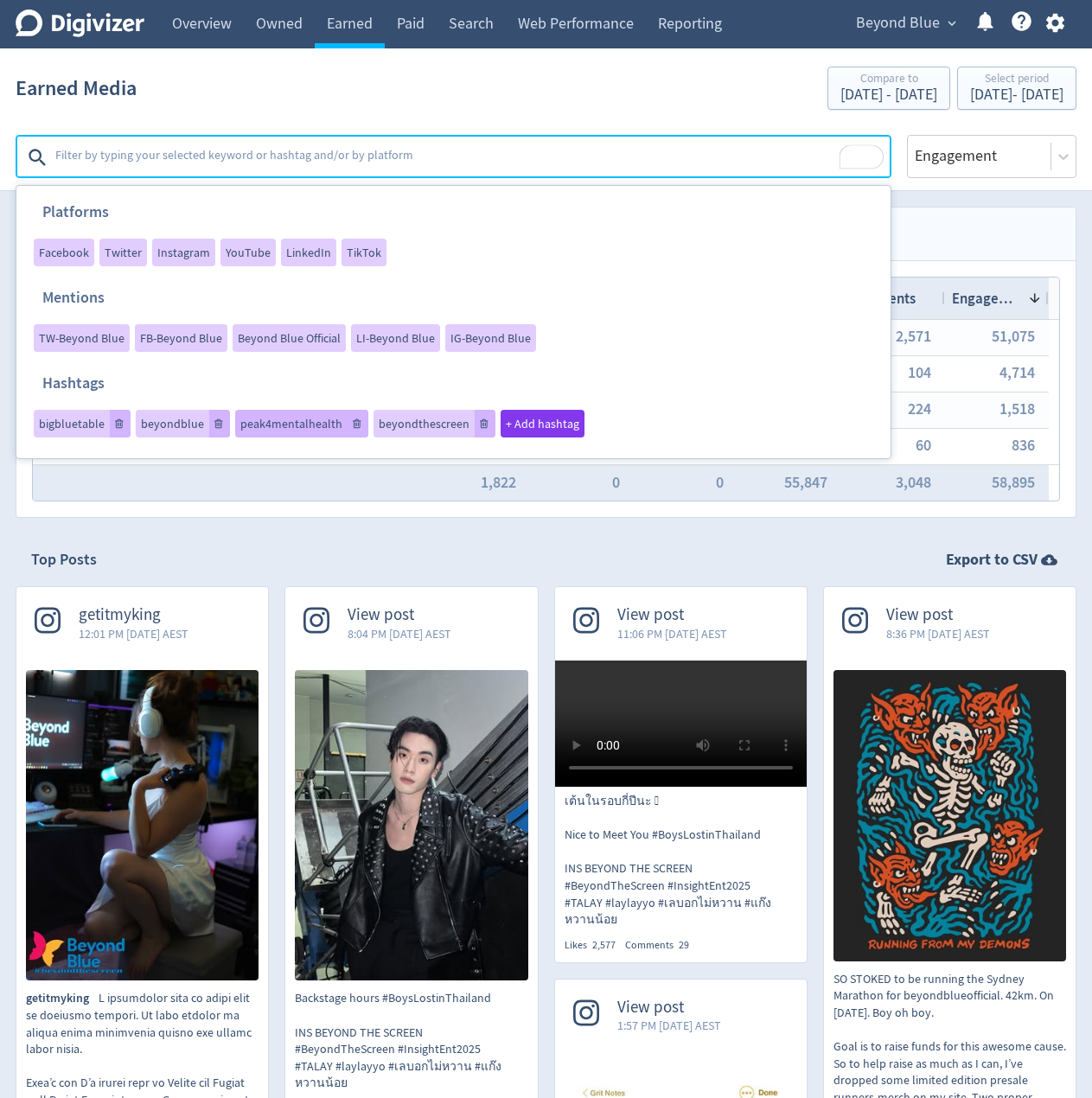
click at [281, 419] on span "peak4mentalhealth" at bounding box center [291, 423] width 102 height 12
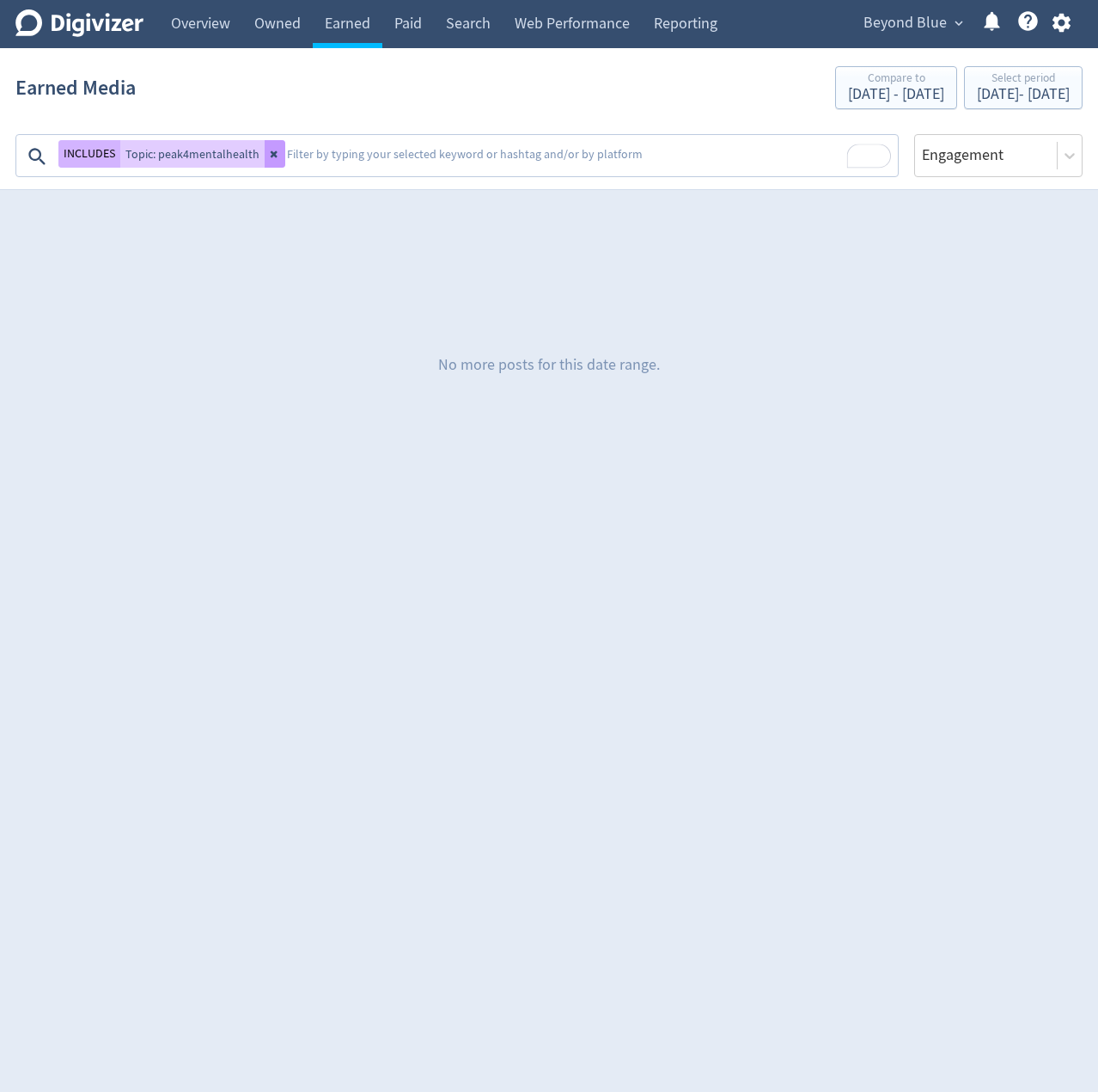
click at [278, 157] on button at bounding box center [274, 153] width 21 height 28
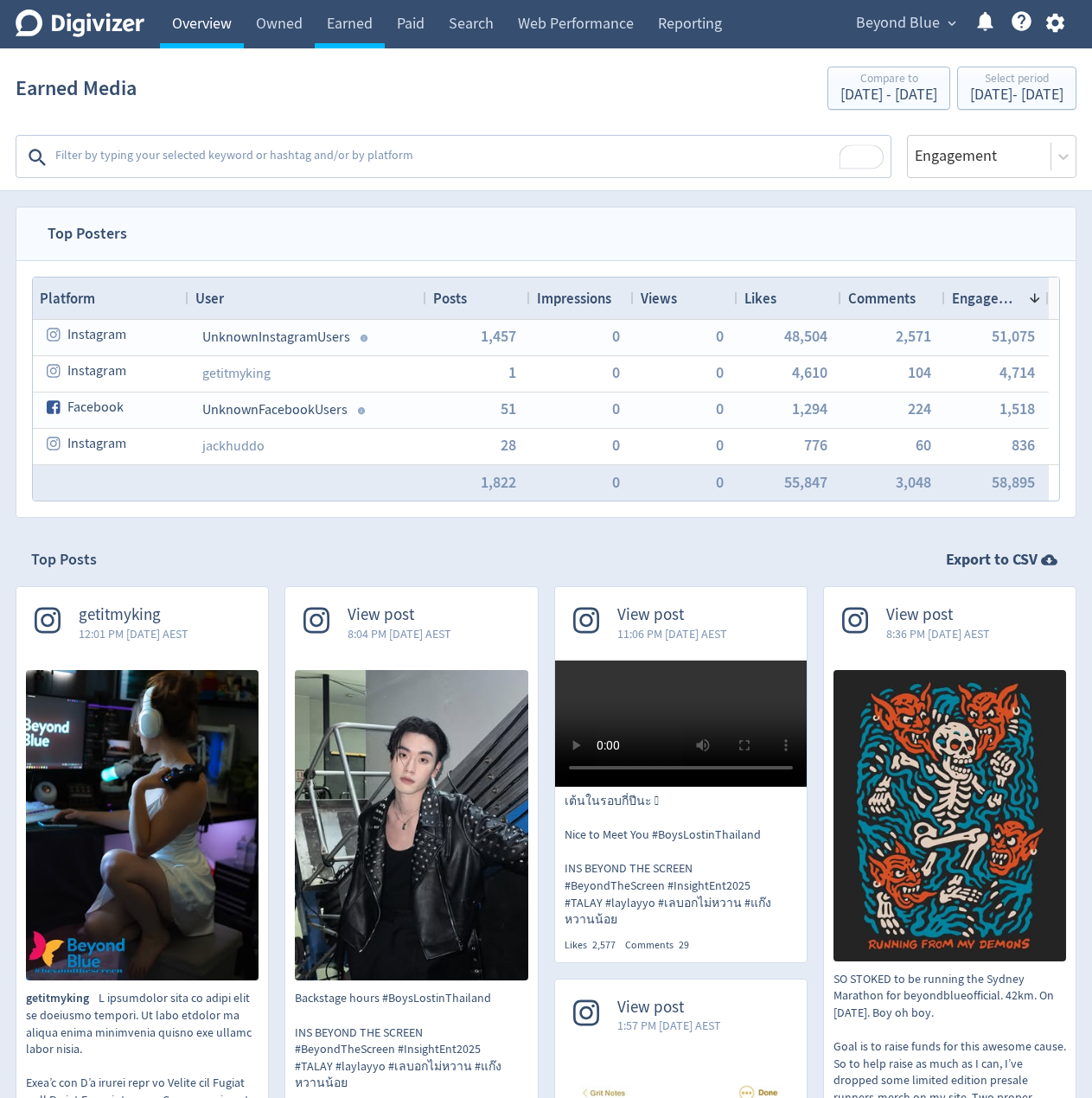
click at [220, 28] on link "Overview" at bounding box center [201, 24] width 84 height 49
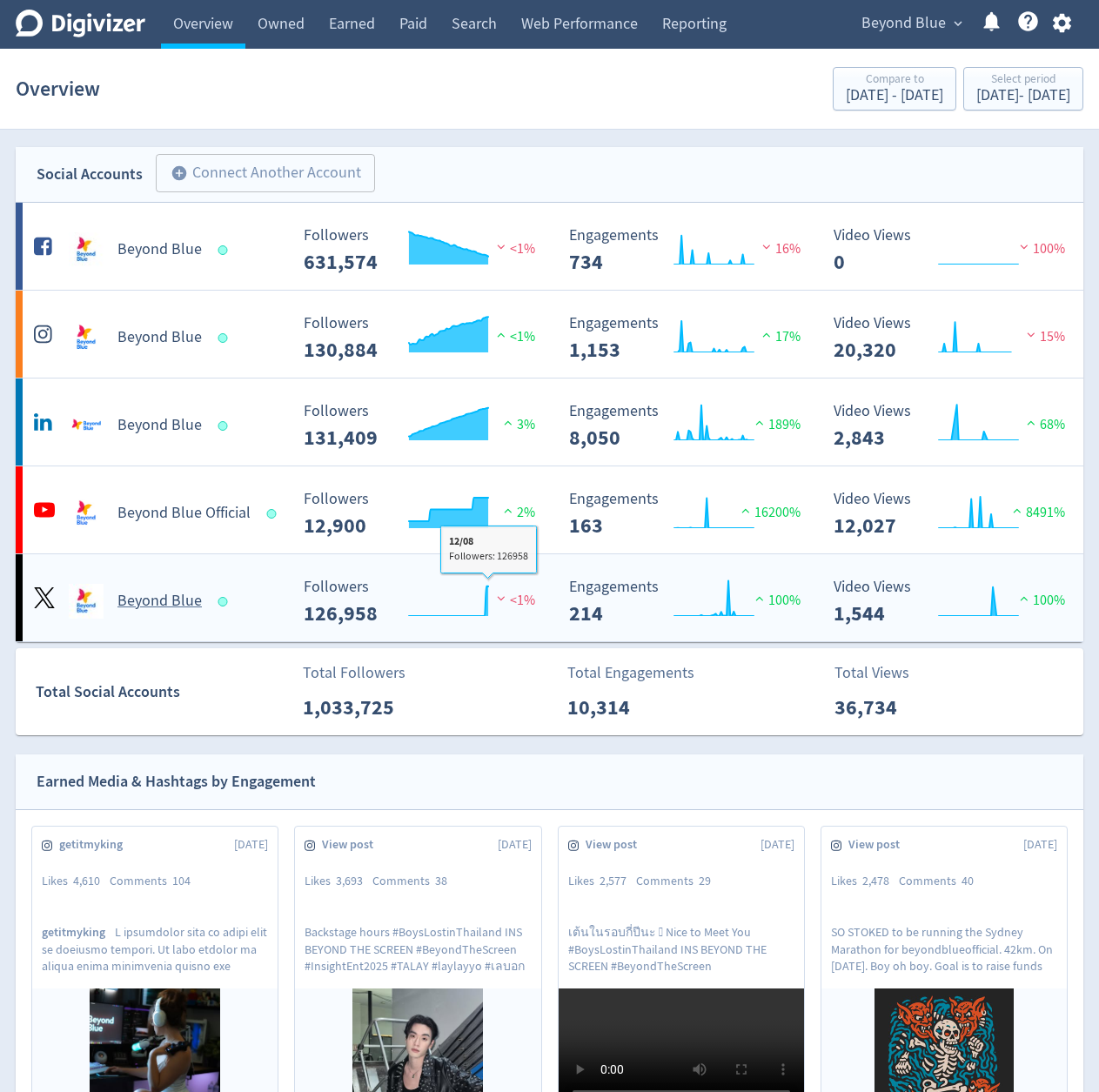
click at [564, 570] on div "Created with Highcharts 10.3.3 Engagements 214 100%" at bounding box center [686, 595] width 265 height 60
